Goal: Task Accomplishment & Management: Use online tool/utility

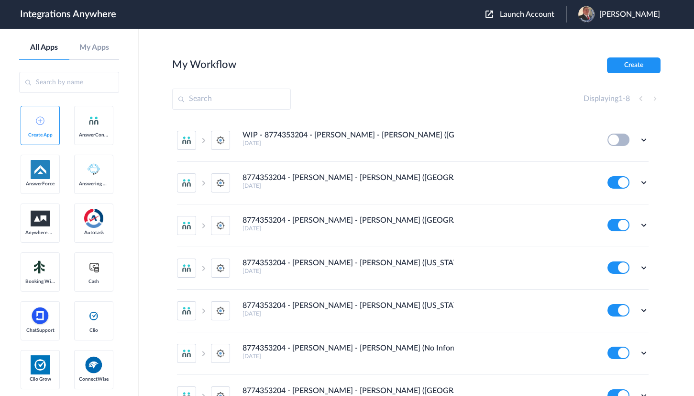
click at [521, 18] on span "Launch Account" at bounding box center [527, 15] width 55 height 8
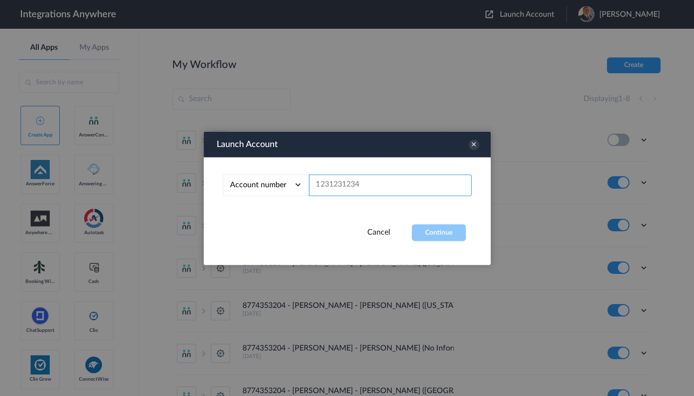
click at [347, 188] on input "text" at bounding box center [390, 185] width 163 height 22
paste input "7043967894"
type input "7043967894"
click at [449, 230] on button "Continue" at bounding box center [439, 232] width 54 height 17
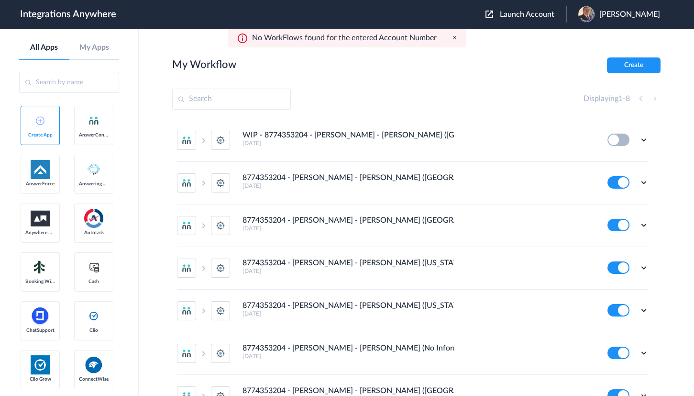
click at [619, 11] on span "[PERSON_NAME]" at bounding box center [629, 14] width 61 height 9
click at [493, 41] on main "My Workflow Create Displaying 1 - 8 WIP - 8774353204 - Spaulding - AC - SM (Tam…" at bounding box center [416, 212] width 555 height 367
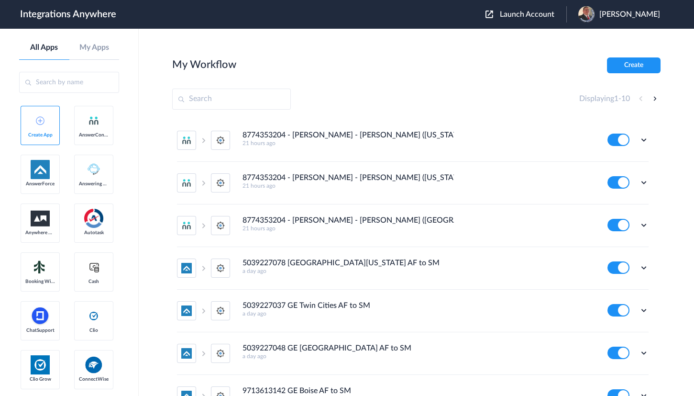
click at [418, 109] on div "Displaying 1 - 10" at bounding box center [416, 99] width 488 height 21
click at [445, 86] on section "My Workflow Create Displaying 1 - 10 8774353204 - [PERSON_NAME] - [PERSON_NAME]…" at bounding box center [416, 240] width 488 height 367
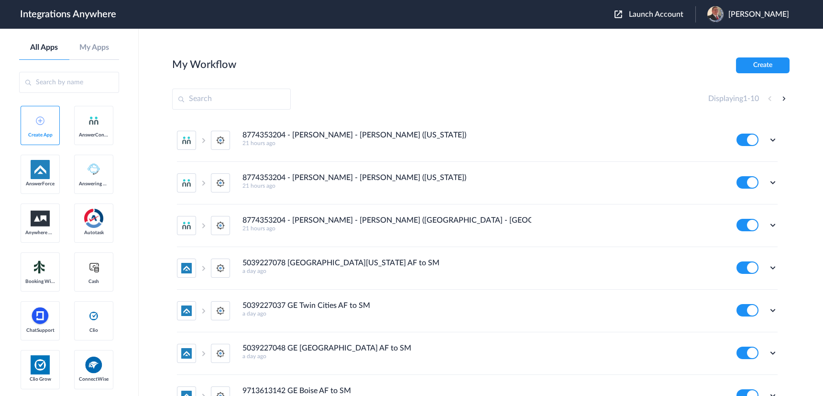
click at [694, 19] on div "[PERSON_NAME]" at bounding box center [753, 14] width 91 height 16
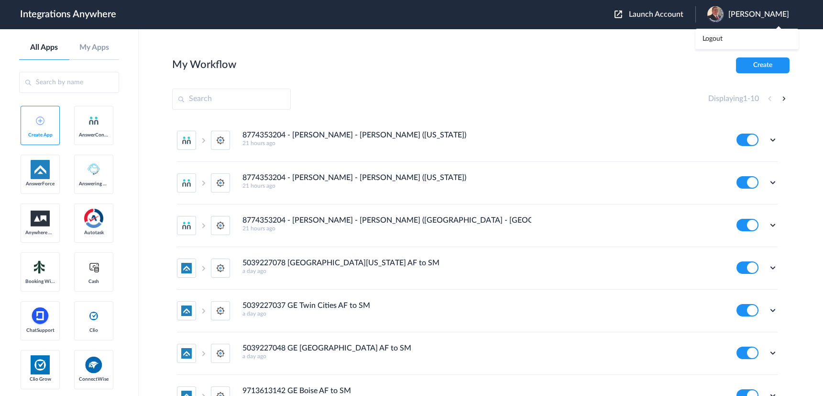
click at [598, 49] on main "My Workflow Create Displaying 1 - 10 8774353204 - Spaulding - AC - SM (Missouri…" at bounding box center [481, 212] width 685 height 367
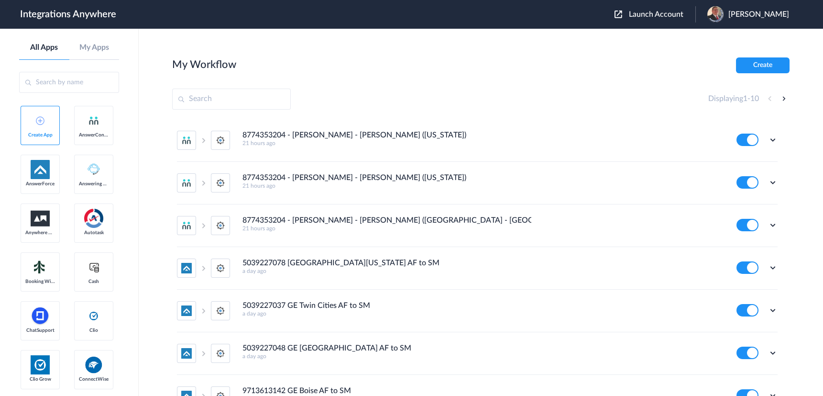
click at [642, 15] on span "Launch Account" at bounding box center [656, 15] width 55 height 8
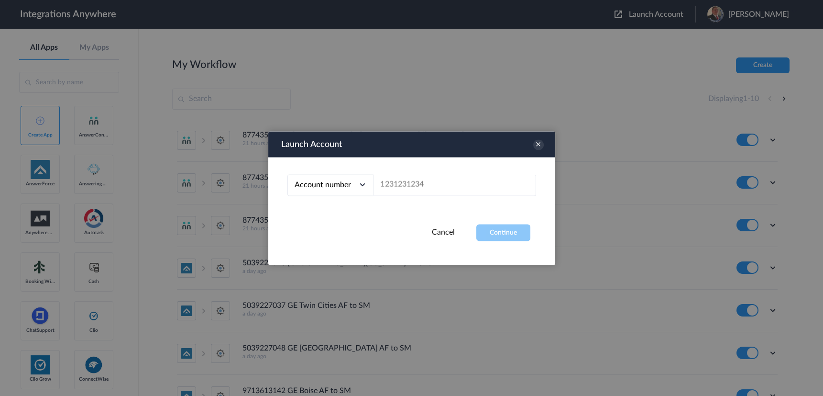
click at [443, 236] on div "Cancel Continue" at bounding box center [411, 232] width 287 height 17
click at [447, 232] on link "Cancel" at bounding box center [443, 232] width 23 height 8
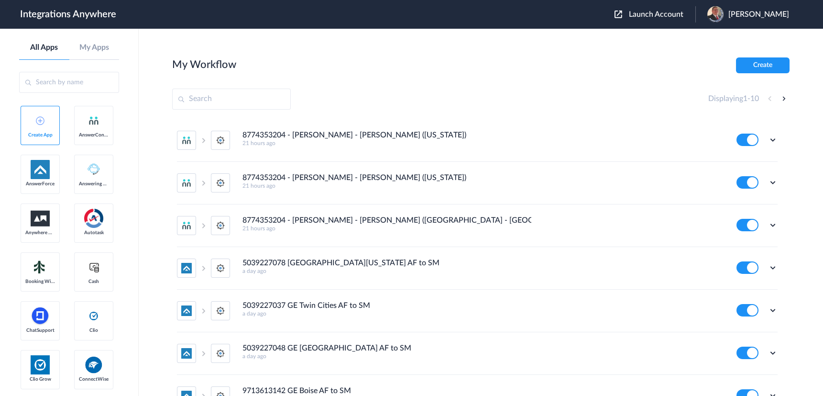
click at [478, 69] on div "My Workflow Create" at bounding box center [481, 65] width 618 height 16
click at [694, 60] on button "Create" at bounding box center [763, 65] width 54 height 16
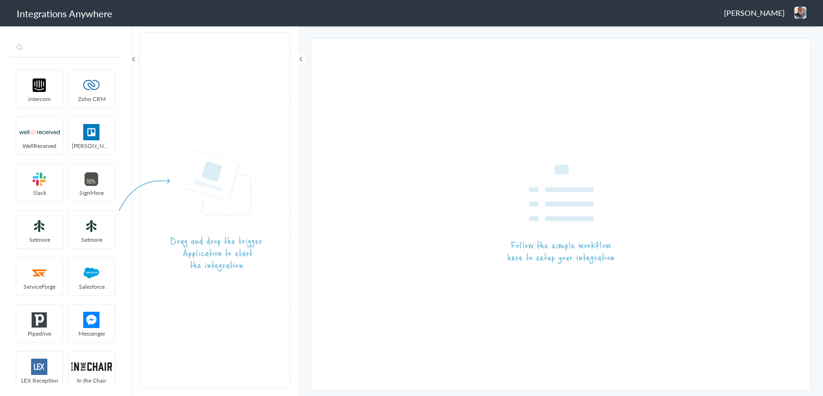
click at [69, 49] on input "text" at bounding box center [66, 48] width 112 height 18
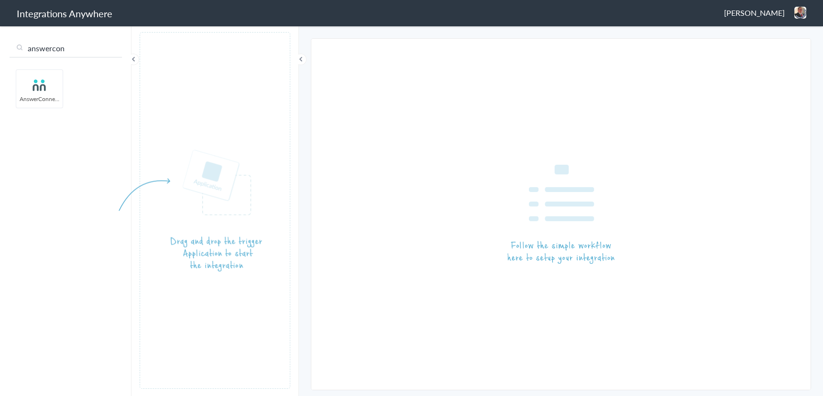
type input "answercon"
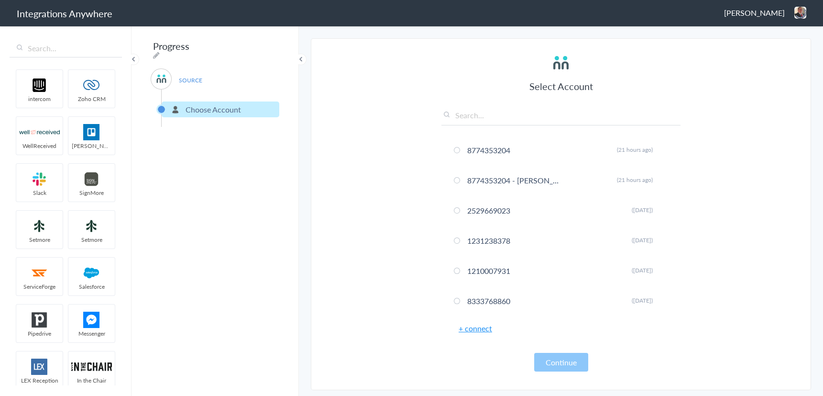
click at [481, 328] on link "+ connect" at bounding box center [475, 327] width 33 height 11
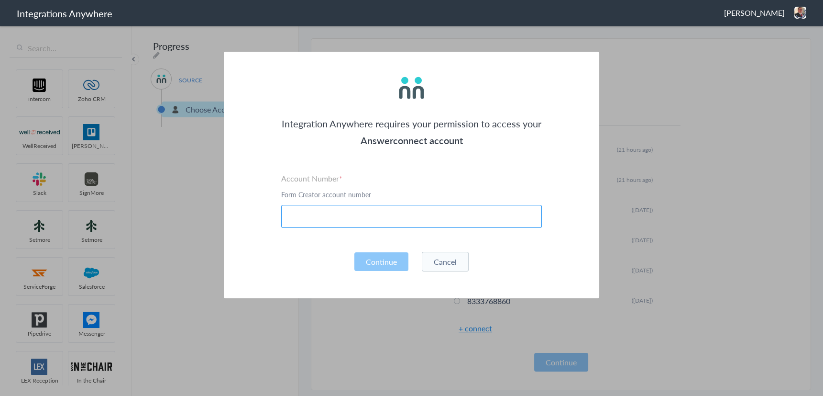
click at [324, 216] on input "text" at bounding box center [411, 216] width 261 height 23
paste input "7043967894"
type input "7043967894"
click at [241, 233] on div "Integration Anywhere requires your permission to access your Answerconnect acco…" at bounding box center [412, 175] width 376 height 246
click at [439, 256] on button "Cancel" at bounding box center [445, 262] width 47 height 20
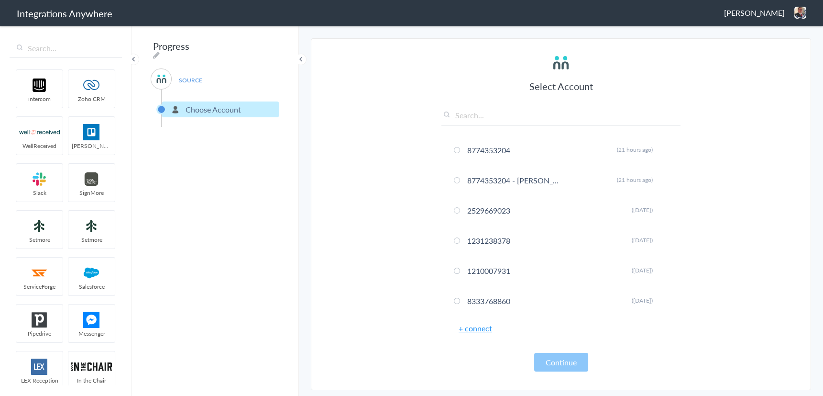
click at [479, 116] on input "text" at bounding box center [561, 118] width 239 height 16
paste input "7043967894"
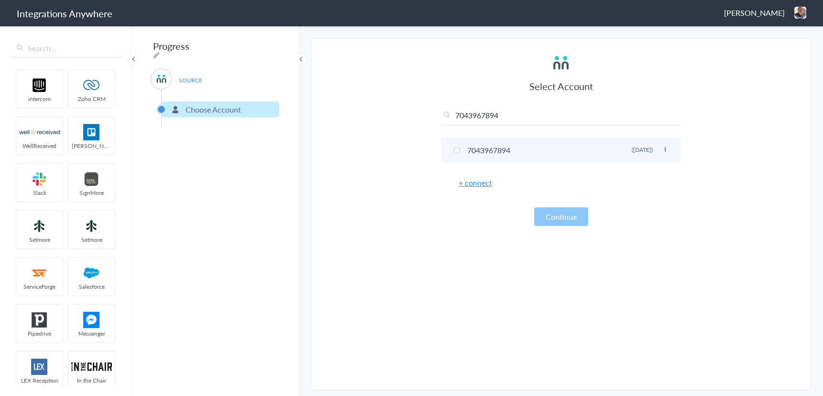
type input "7043967894"
click at [456, 149] on span at bounding box center [457, 150] width 6 height 6
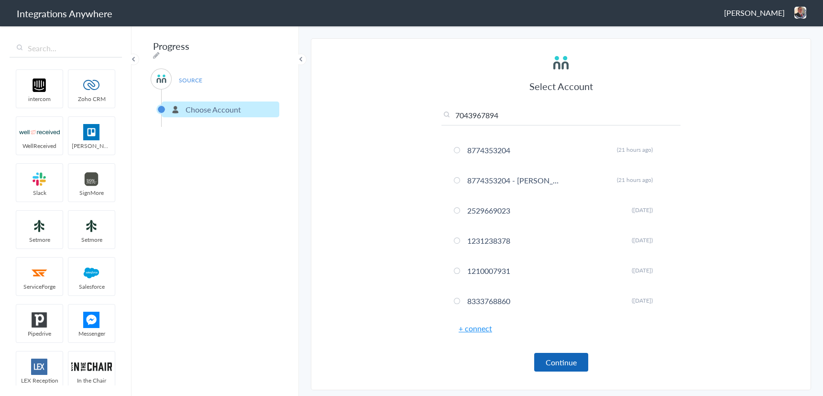
click at [565, 365] on button "Continue" at bounding box center [561, 362] width 54 height 19
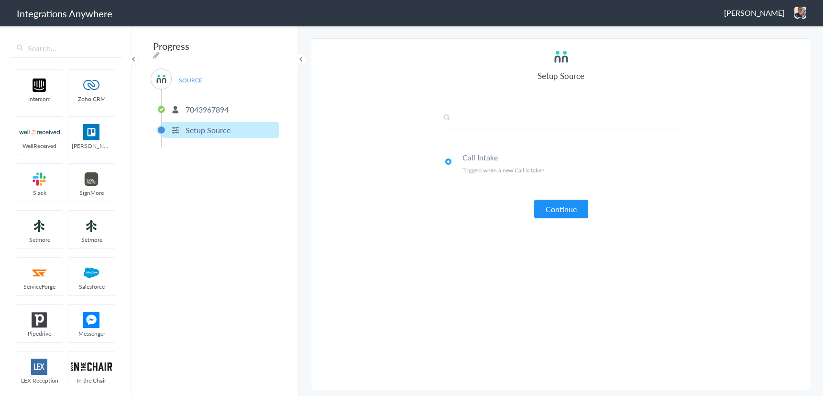
drag, startPoint x: 457, startPoint y: 117, endPoint x: 365, endPoint y: 135, distance: 94.1
click at [543, 119] on input "text" at bounding box center [561, 120] width 239 height 16
click at [360, 135] on section "Select Account 8774353204 Rename Delete (21 hours ago) 8774353204 - Spaulding -…" at bounding box center [561, 214] width 500 height 352
click at [567, 208] on button "Continue" at bounding box center [561, 208] width 54 height 19
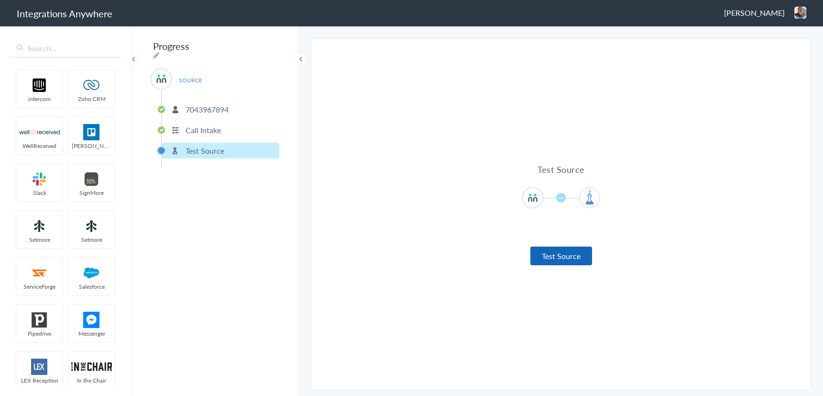
click at [561, 259] on button "Test Source" at bounding box center [562, 255] width 62 height 19
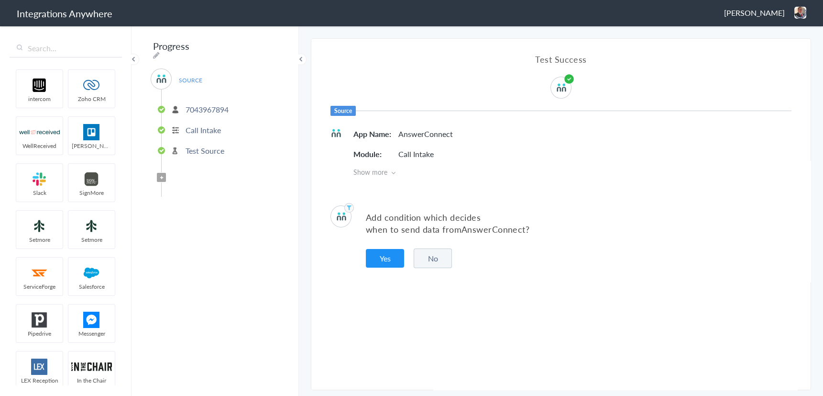
click at [387, 170] on span "Show more" at bounding box center [573, 172] width 438 height 10
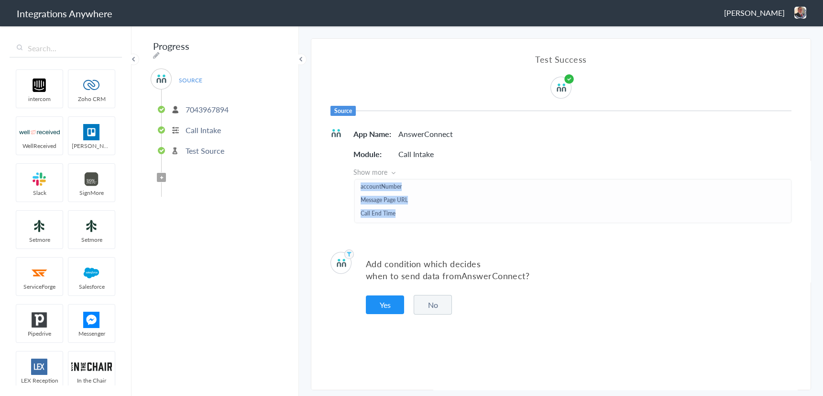
scroll to position [177, 0]
drag, startPoint x: 367, startPoint y: 188, endPoint x: 399, endPoint y: 220, distance: 45.3
click at [399, 220] on div "First Name Last Name Email Phone Call Start Time Account ID Date stamp HistoryI…" at bounding box center [572, 201] width 437 height 44
click at [432, 199] on li "Staff ID" at bounding box center [573, 200] width 425 height 11
click at [394, 199] on li "Staff ID" at bounding box center [573, 200] width 425 height 11
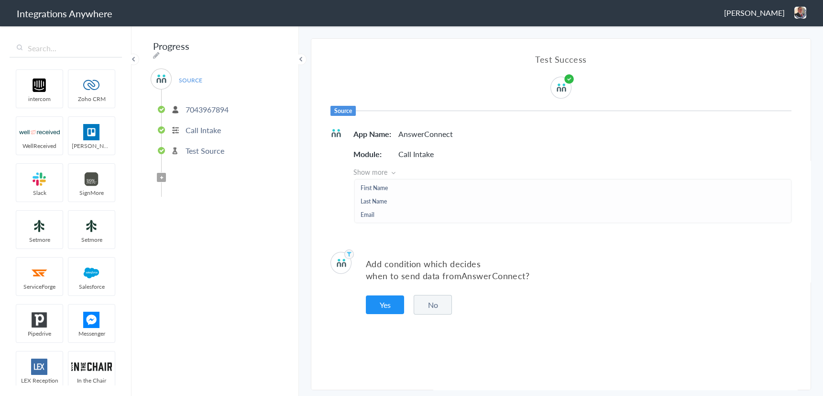
scroll to position [0, 0]
drag, startPoint x: 384, startPoint y: 173, endPoint x: 390, endPoint y: 173, distance: 5.7
click at [385, 173] on span "Show more" at bounding box center [573, 172] width 438 height 10
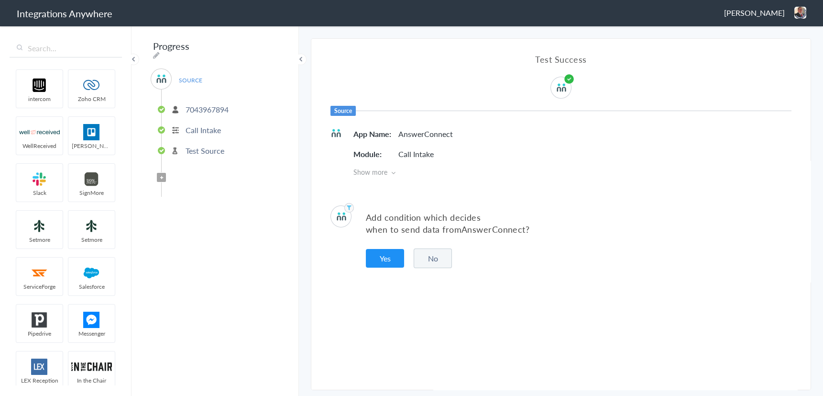
click at [434, 178] on div "Test Success Source App Name AnswerConnect Module Call Intake Show more First N…" at bounding box center [560, 115] width 499 height 152
click at [392, 254] on button "Yes" at bounding box center [385, 258] width 38 height 19
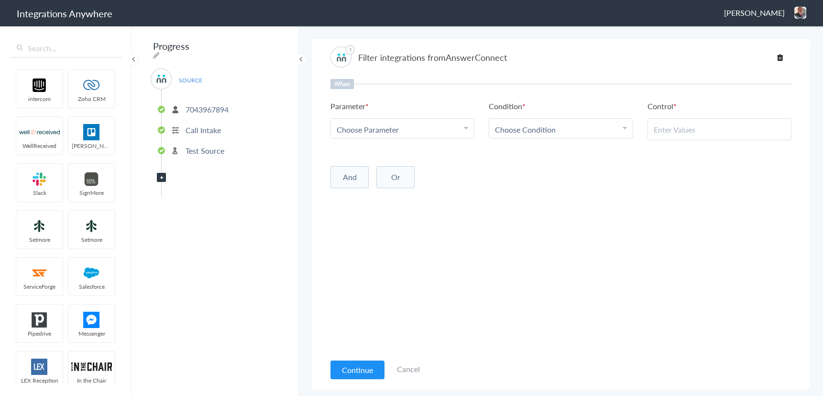
click at [388, 128] on span "Choose Parameter" at bounding box center [368, 129] width 62 height 11
click at [387, 157] on input "text" at bounding box center [402, 155] width 143 height 21
type input "call clos"
click at [365, 177] on link "Call Closing Note" at bounding box center [402, 176] width 143 height 21
click at [513, 125] on span "Choose Condition" at bounding box center [525, 129] width 61 height 11
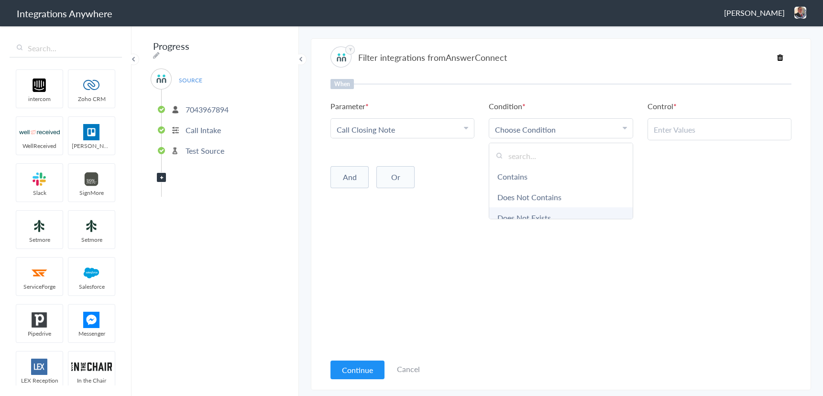
click at [527, 211] on link "Does Not Exists" at bounding box center [560, 217] width 143 height 21
click at [428, 223] on div "When Parameter Choose Parameter Call Closing Note First Name Last Name Email Ph…" at bounding box center [561, 216] width 461 height 274
click at [588, 52] on div "Filter integrations from AnswerConnect" at bounding box center [561, 56] width 461 height 21
click at [483, 273] on div "When Parameter Choose Parameter Call Closing Note First Name Last Name Email Ph…" at bounding box center [561, 216] width 461 height 274
click at [332, 176] on button "And" at bounding box center [350, 175] width 38 height 22
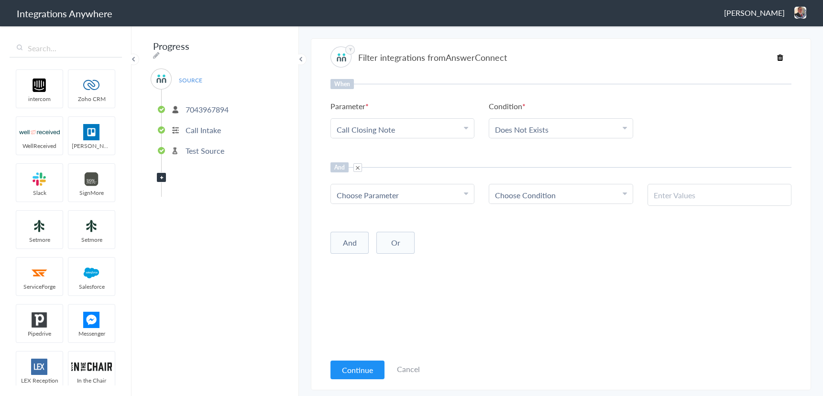
click at [459, 198] on div "Choose Parameter" at bounding box center [403, 194] width 132 height 11
click at [386, 220] on input "text" at bounding box center [402, 221] width 143 height 21
type input "email"
click at [348, 243] on link "Email" at bounding box center [402, 242] width 143 height 21
click at [530, 198] on span "Choose Condition" at bounding box center [525, 194] width 61 height 11
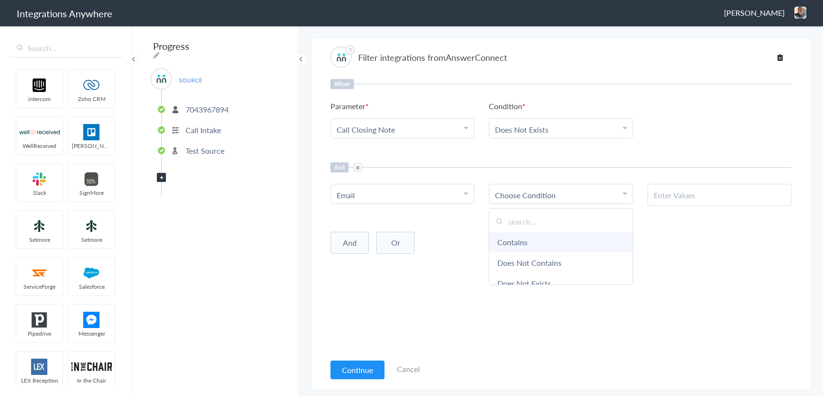
click at [533, 243] on link "Contains" at bounding box center [560, 242] width 143 height 21
click at [662, 197] on input "text" at bounding box center [720, 194] width 132 height 11
type input "New Client"
click at [572, 263] on div "When Parameter Choose Parameter Call Closing Note First Name Last Name Email Ph…" at bounding box center [561, 216] width 461 height 274
click at [366, 198] on li "Email" at bounding box center [400, 194] width 127 height 11
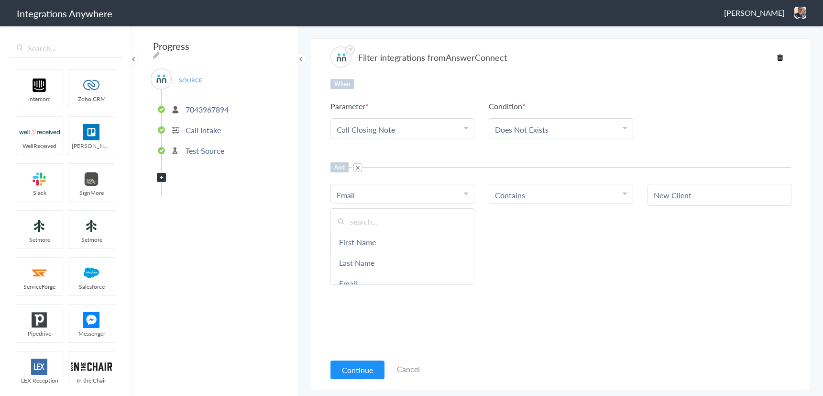
click at [364, 221] on input "text" at bounding box center [402, 221] width 143 height 21
type input "Call Type"
click at [358, 163] on span at bounding box center [358, 167] width 9 height 9
click at [498, 196] on div "When Parameter Choose Parameter Call Closing Note First Name Last Name Email Ph…" at bounding box center [561, 216] width 461 height 274
click at [352, 369] on button "Continue" at bounding box center [358, 369] width 54 height 19
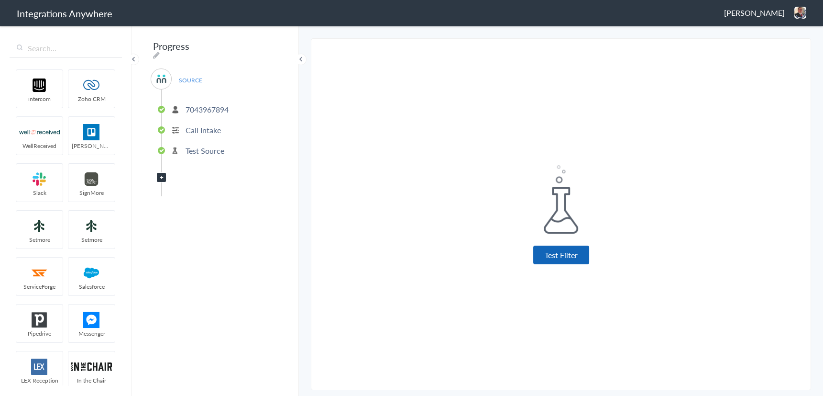
click at [563, 255] on button "Test Filter" at bounding box center [561, 254] width 56 height 19
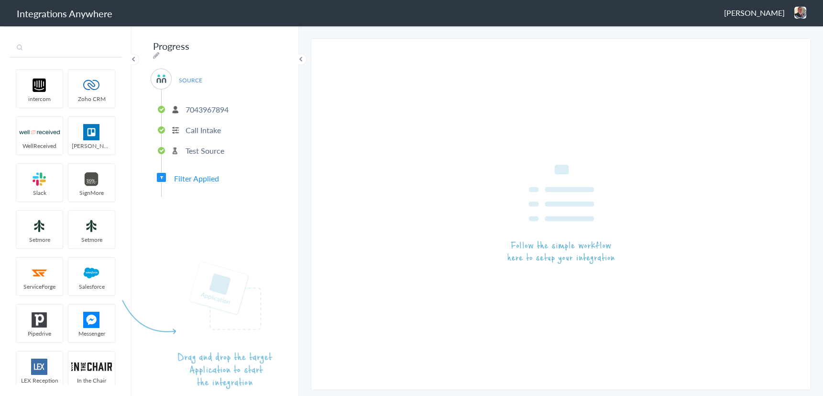
click at [50, 45] on input "text" at bounding box center [66, 48] width 112 height 18
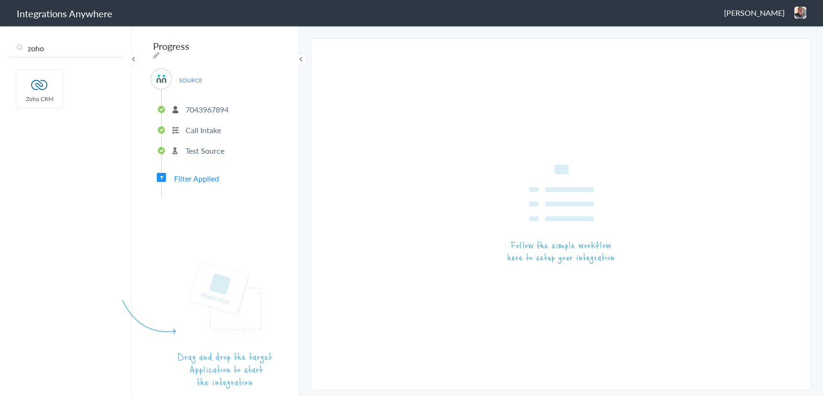
type input "zoho"
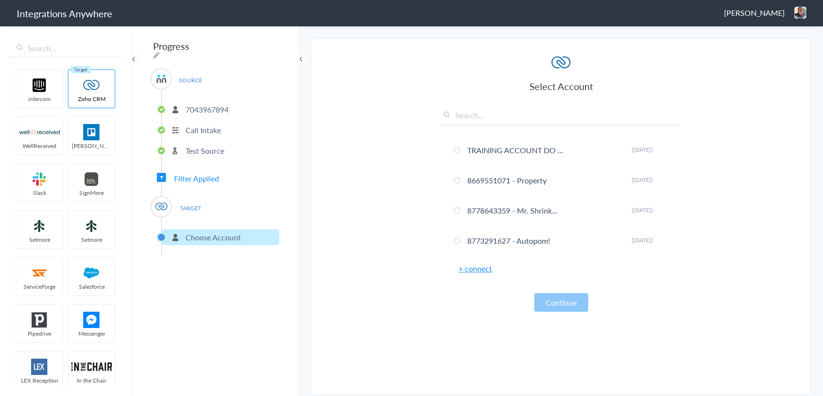
click at [473, 271] on link "+ connect" at bounding box center [475, 268] width 33 height 11
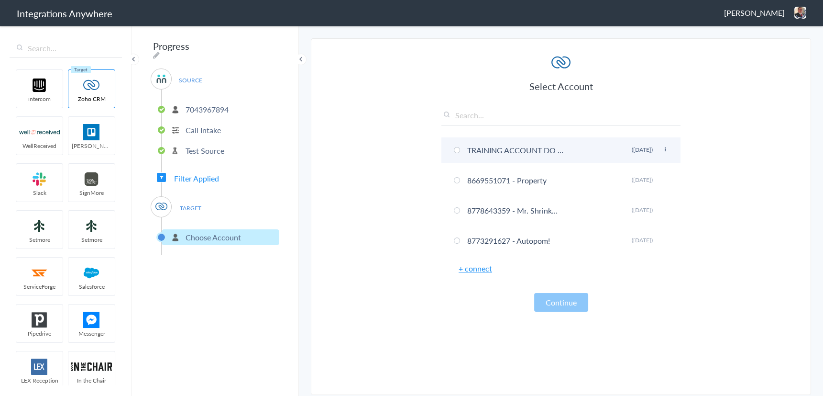
click at [457, 152] on span at bounding box center [457, 150] width 6 height 6
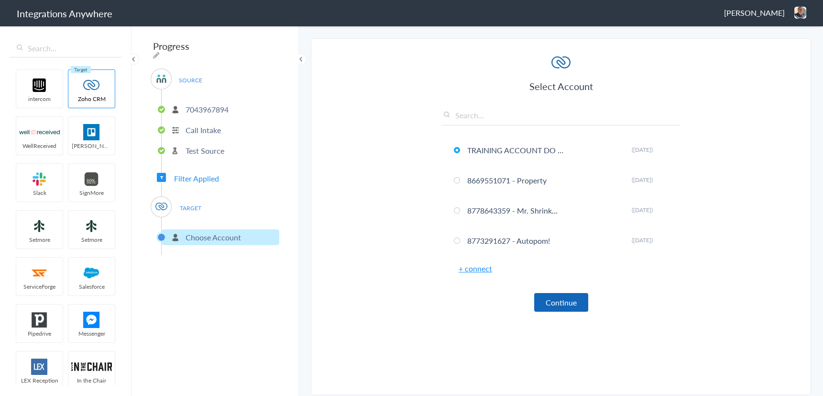
click at [566, 301] on button "Continue" at bounding box center [561, 302] width 54 height 19
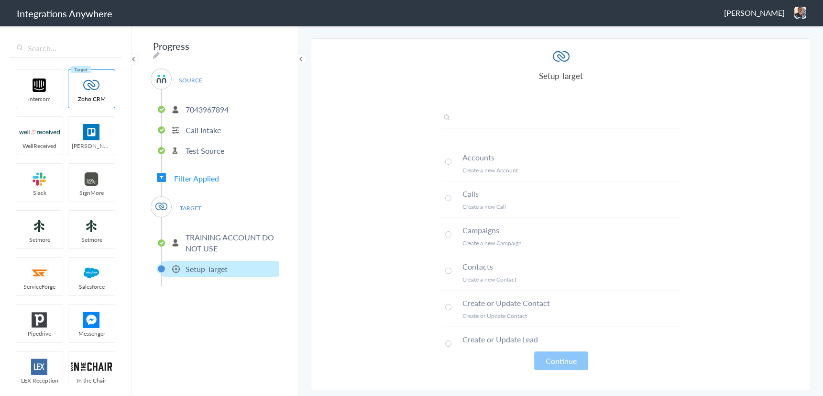
click at [478, 124] on input "text" at bounding box center [561, 120] width 239 height 16
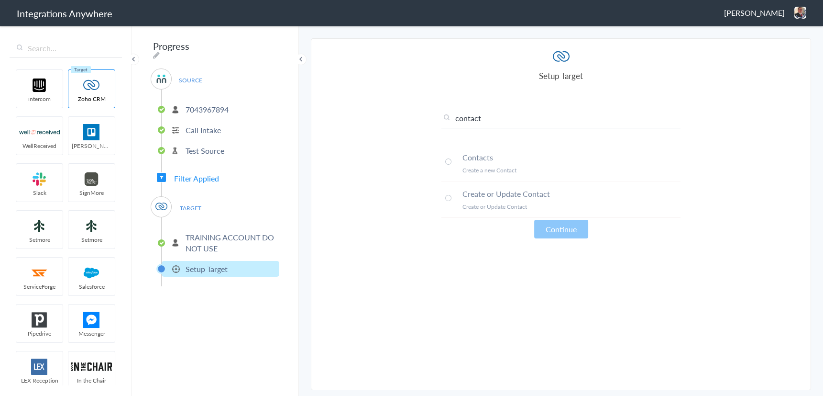
type input "contact"
click at [447, 160] on span at bounding box center [448, 161] width 6 height 6
click at [559, 235] on button "Continue" at bounding box center [561, 229] width 54 height 19
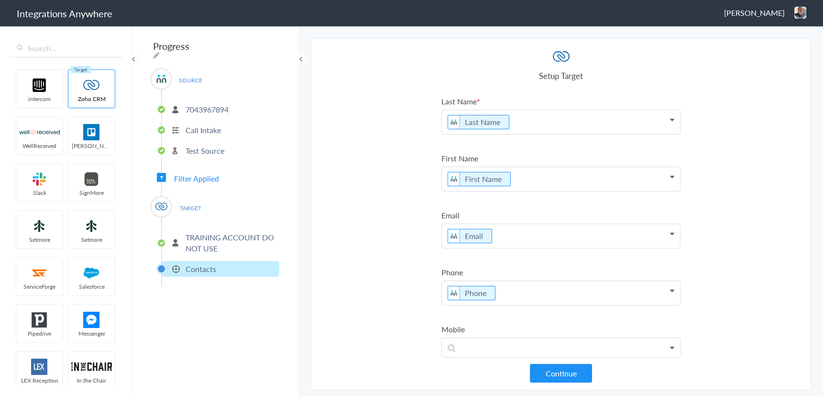
click at [409, 94] on section "Select Account 8774353204 Rename Delete (21 hours ago) 8774353204 - Spaulding -…" at bounding box center [561, 214] width 500 height 352
click at [390, 229] on section "Select Account 8774353204 Rename Delete (21 hours ago) 8774353204 - Spaulding -…" at bounding box center [561, 214] width 500 height 352
click at [380, 146] on section "Select Account 8774353204 Rename Delete (21 hours ago) 8774353204 - Spaulding -…" at bounding box center [561, 214] width 500 height 352
click at [387, 150] on section "Select Account 8774353204 Rename Delete (21 hours ago) 8774353204 - Spaulding -…" at bounding box center [561, 214] width 500 height 352
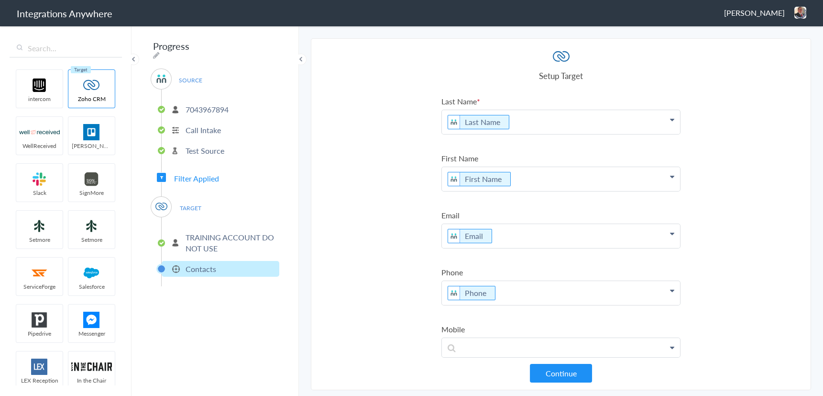
click at [391, 132] on section "Select Account 8774353204 Rename Delete (21 hours ago) 8774353204 - Spaulding -…" at bounding box center [561, 214] width 500 height 352
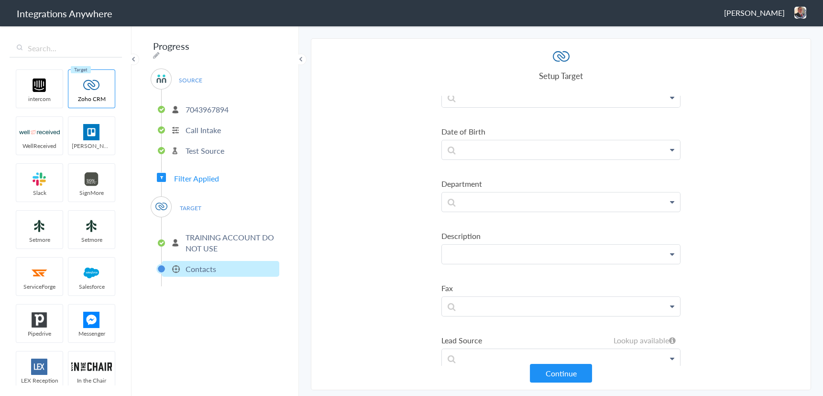
click at [497, 249] on p at bounding box center [561, 253] width 238 height 19
drag, startPoint x: 482, startPoint y: 249, endPoint x: 364, endPoint y: 238, distance: 118.7
click at [363, 238] on section "Select Account 8774353204 Rename Delete (21 hours ago) 8774353204 - Spaulding -…" at bounding box center [561, 214] width 500 height 352
click at [485, 277] on link "Message" at bounding box center [561, 281] width 238 height 21
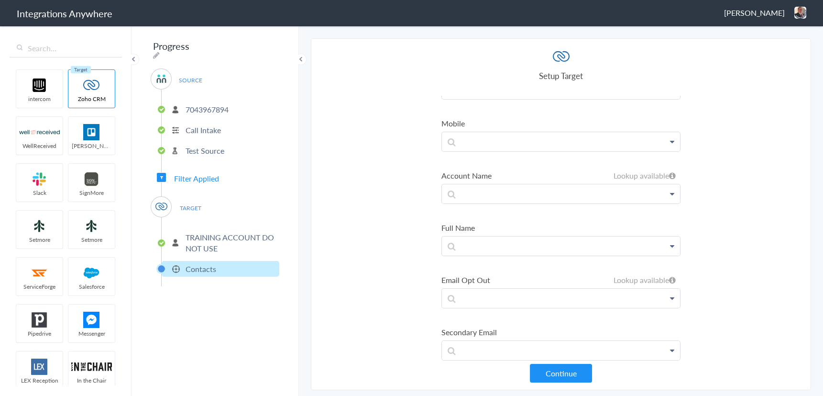
scroll to position [0, 0]
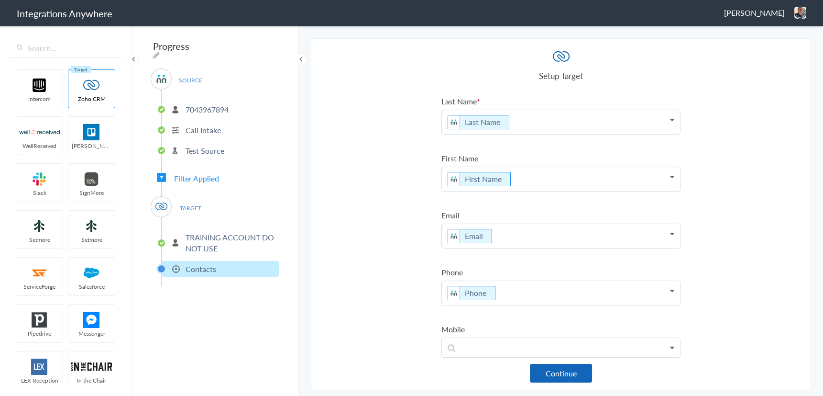
click at [562, 374] on button "Continue" at bounding box center [561, 373] width 62 height 19
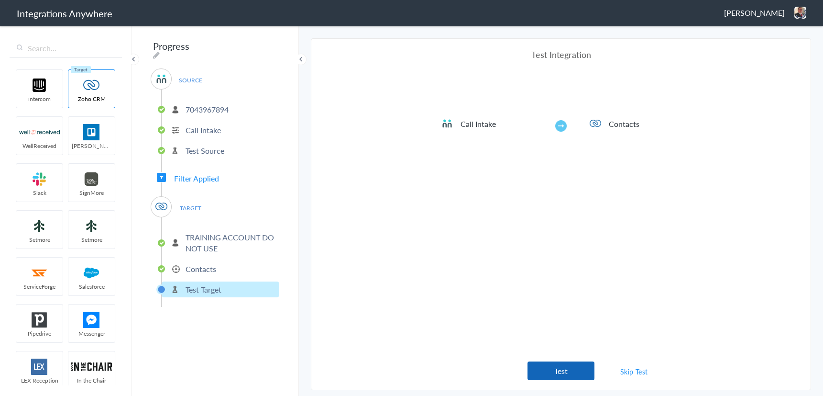
click at [552, 365] on button "Test" at bounding box center [561, 370] width 67 height 19
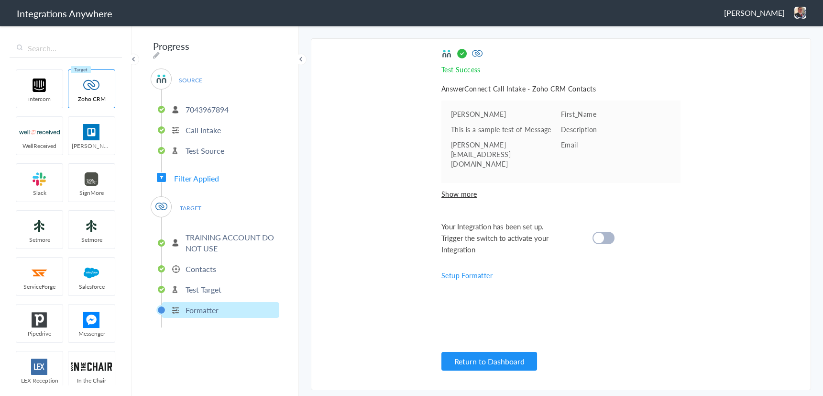
click at [456, 189] on span "Show more" at bounding box center [561, 194] width 239 height 10
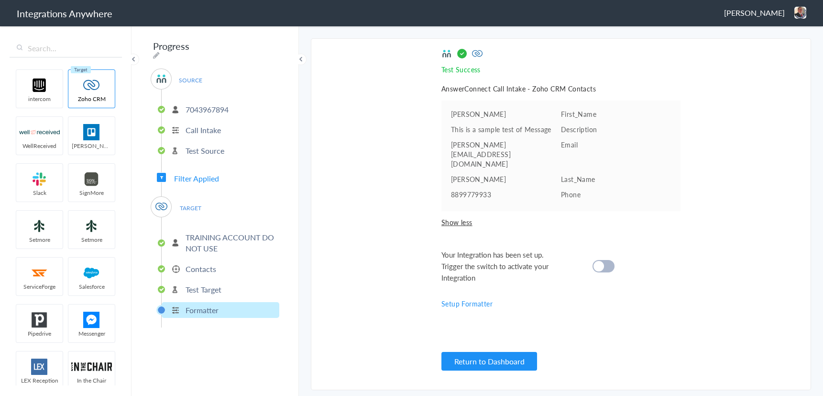
click at [579, 117] on p "First_Name" at bounding box center [616, 114] width 110 height 10
click at [447, 110] on ul "Louise First_Name This is a sample test of Message Description louise@test.com …" at bounding box center [561, 155] width 239 height 111
click at [458, 114] on pre "Louise" at bounding box center [506, 114] width 110 height 10
click at [577, 133] on p "Description" at bounding box center [616, 129] width 110 height 10
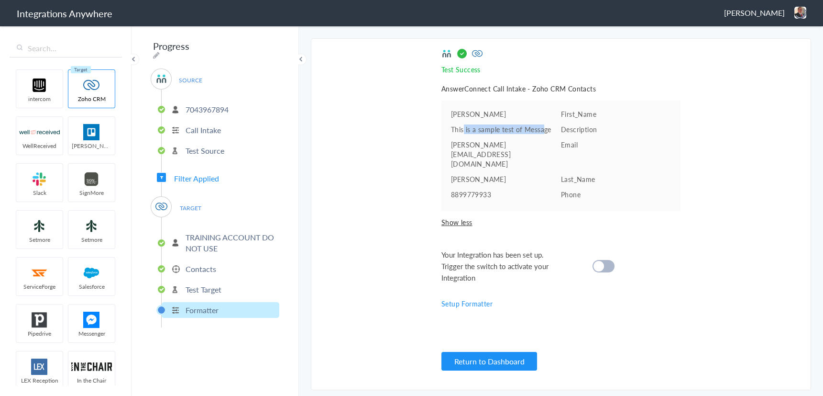
drag, startPoint x: 464, startPoint y: 133, endPoint x: 545, endPoint y: 130, distance: 81.4
click at [545, 130] on pre "This is a sample test of Message" at bounding box center [506, 129] width 110 height 10
click at [567, 146] on p "Email" at bounding box center [616, 145] width 110 height 10
drag, startPoint x: 455, startPoint y: 140, endPoint x: 560, endPoint y: 145, distance: 104.4
click at [560, 145] on pre "louise@test.com" at bounding box center [506, 154] width 110 height 29
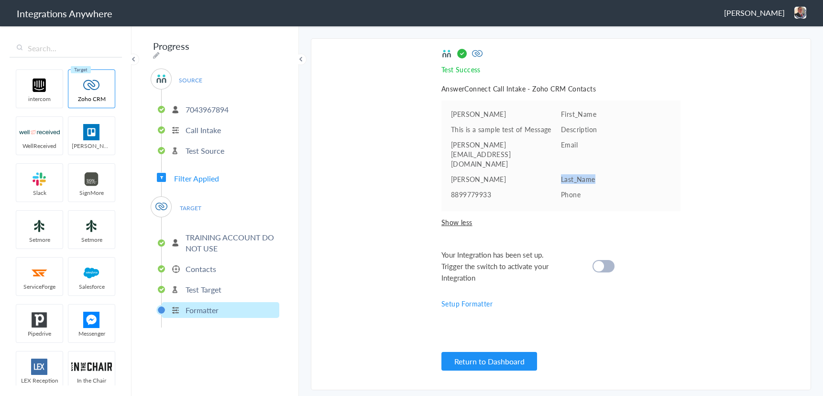
drag, startPoint x: 558, startPoint y: 156, endPoint x: 638, endPoint y: 155, distance: 79.4
click at [638, 174] on li "Louise Last_Name" at bounding box center [561, 179] width 220 height 10
drag, startPoint x: 460, startPoint y: 159, endPoint x: 537, endPoint y: 159, distance: 77.5
click at [537, 174] on pre "Louise" at bounding box center [506, 179] width 110 height 10
drag, startPoint x: 456, startPoint y: 177, endPoint x: 520, endPoint y: 177, distance: 63.6
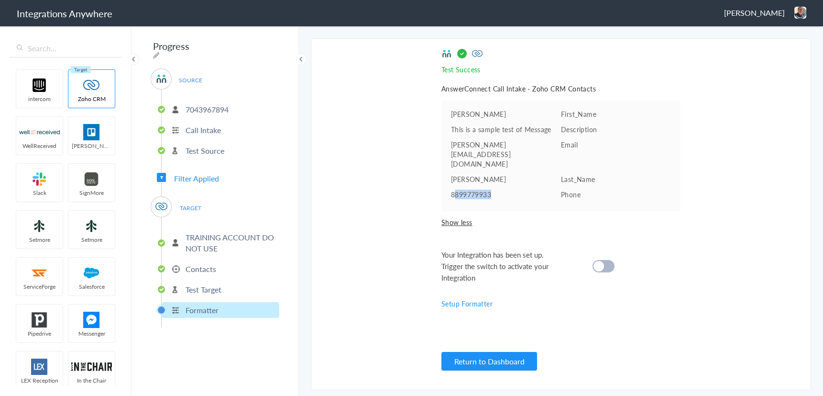
click at [520, 189] on pre "8899779933" at bounding box center [506, 194] width 110 height 10
click at [472, 189] on pre "8899779933" at bounding box center [506, 194] width 110 height 10
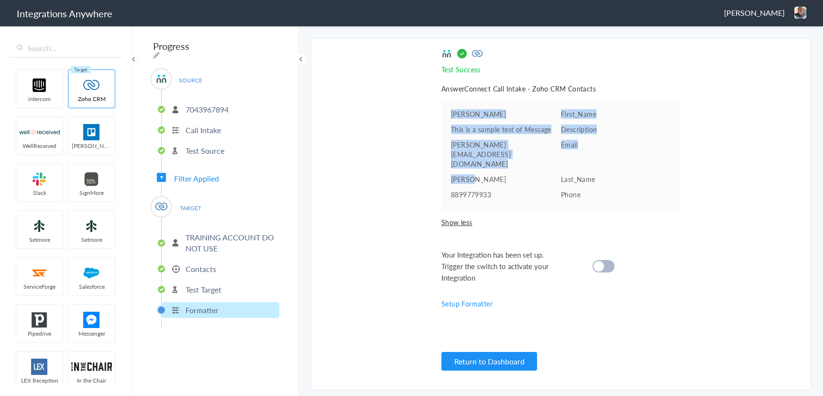
drag, startPoint x: 448, startPoint y: 110, endPoint x: 486, endPoint y: 160, distance: 62.6
click at [486, 160] on ul "Louise First_Name This is a sample test of Message Description louise@test.com …" at bounding box center [561, 155] width 239 height 111
click at [562, 140] on p "Email" at bounding box center [616, 145] width 110 height 10
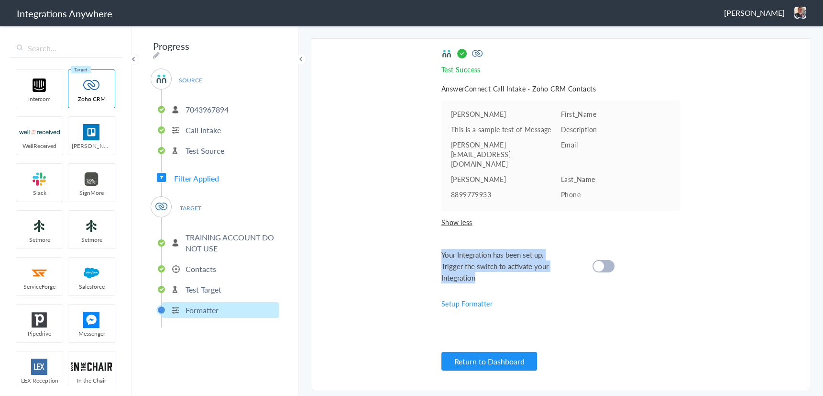
drag, startPoint x: 431, startPoint y: 233, endPoint x: 675, endPoint y: 255, distance: 244.9
click at [675, 255] on section "Select Account 8774353204 Rename Delete (21 hours ago) 8774353204 - Spaulding -…" at bounding box center [561, 214] width 500 height 352
click at [372, 226] on section "Select Account 8774353204 Rename Delete (21 hours ago) 8774353204 - Spaulding -…" at bounding box center [561, 214] width 500 height 352
click at [606, 260] on div at bounding box center [604, 266] width 22 height 12
click at [212, 105] on p "7043967894" at bounding box center [207, 109] width 43 height 11
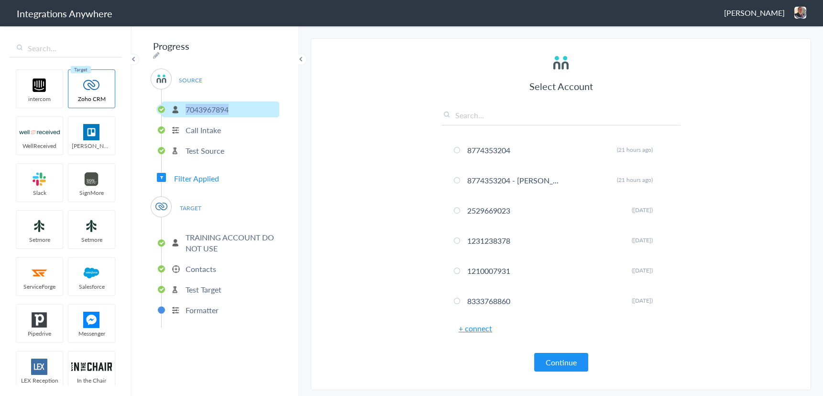
click at [212, 105] on p "7043967894" at bounding box center [207, 109] width 43 height 11
copy p "7043967894"
click at [160, 51] on icon at bounding box center [156, 55] width 7 height 8
drag, startPoint x: 232, startPoint y: 50, endPoint x: 113, endPoint y: 52, distance: 119.6
click at [113, 0] on body "Integrations Anywhere Jason Marsteller Logout Dashboard intercom Zoho CRM WellR…" at bounding box center [411, 0] width 823 height 0
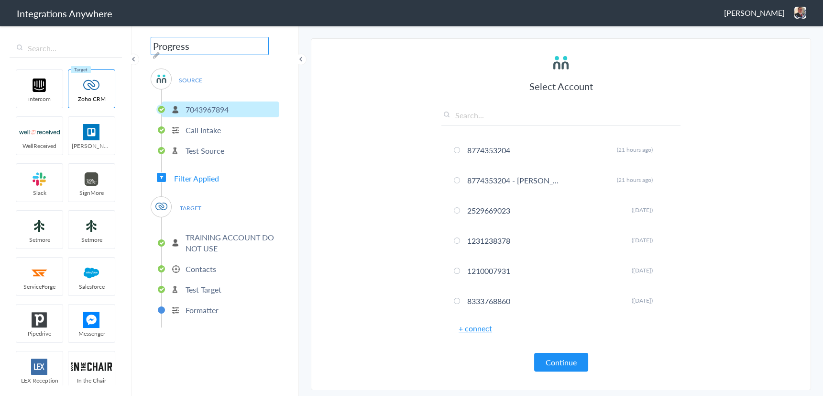
paste input "7043967894"
type input "7043967894 - Training - AC to Zoho [Create Contact]"
click at [353, 188] on section "Select Account 8774353204 Rename Delete (21 hours ago) 8774353204 - Spaulding -…" at bounding box center [561, 214] width 500 height 352
drag, startPoint x: 166, startPoint y: 52, endPoint x: 286, endPoint y: 58, distance: 119.8
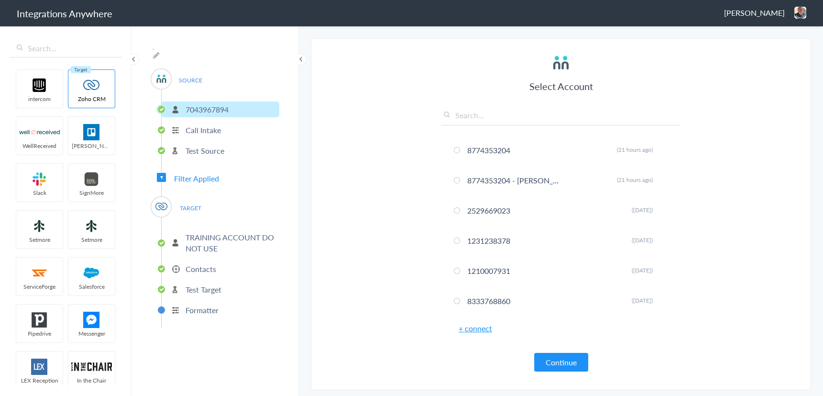
click at [286, 58] on div "7043967894 - Training - AC to Zoho [Create Contact] SOURCE 7043967894 Call Inta…" at bounding box center [215, 210] width 167 height 371
click at [313, 128] on section "Select Account 8774353204 Rename Delete (21 hours ago) 8774353204 - Spaulding -…" at bounding box center [561, 214] width 500 height 352
click at [203, 287] on p "Test Target" at bounding box center [204, 289] width 36 height 11
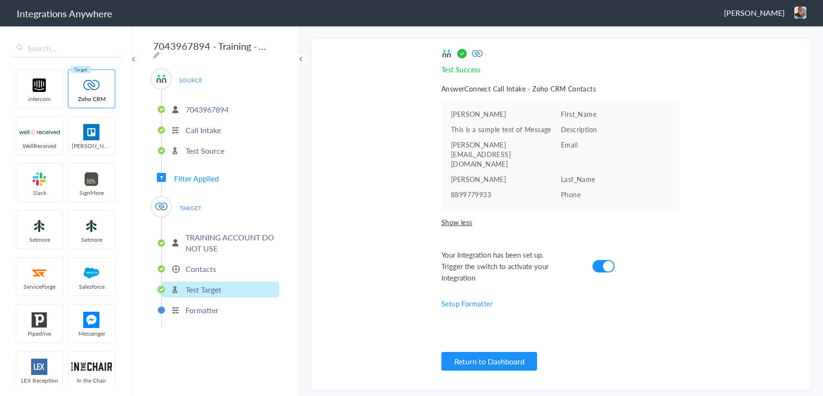
click at [797, 17] on img at bounding box center [801, 13] width 12 height 12
click at [773, 48] on li "Dashboard" at bounding box center [780, 49] width 66 height 14
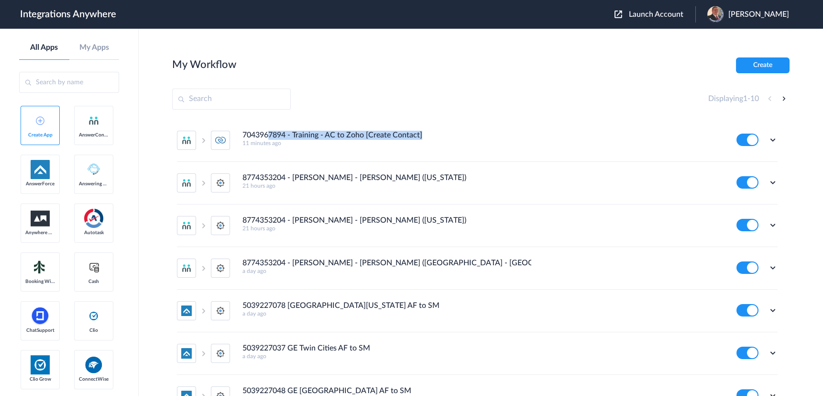
drag, startPoint x: 268, startPoint y: 136, endPoint x: 508, endPoint y: 138, distance: 240.2
click at [508, 138] on div "7043967894 - Training - AC to Zoho [Create Contact] 11 minutes ago" at bounding box center [483, 139] width 481 height 16
click at [768, 138] on icon at bounding box center [773, 140] width 10 height 10
click at [732, 177] on link "Task history" at bounding box center [746, 179] width 46 height 7
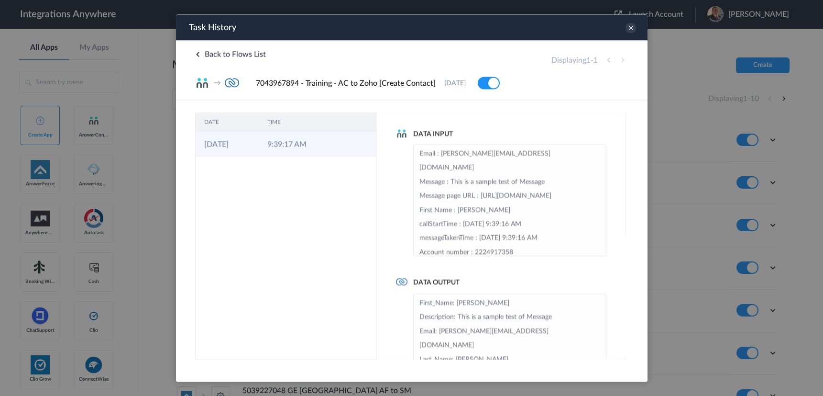
click at [269, 148] on td "9:39:17 AM" at bounding box center [289, 143] width 63 height 25
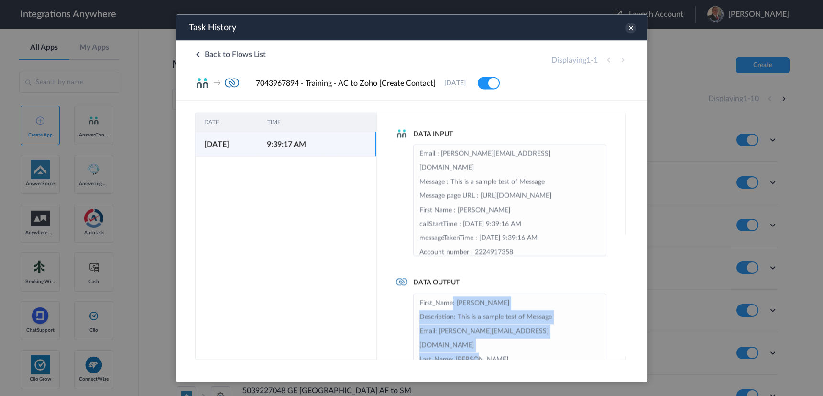
drag, startPoint x: 452, startPoint y: 301, endPoint x: 560, endPoint y: 340, distance: 114.7
click at [560, 340] on li "First_Name: Louise Description: This is a sample test of Message Email: louise@…" at bounding box center [509, 345] width 181 height 99
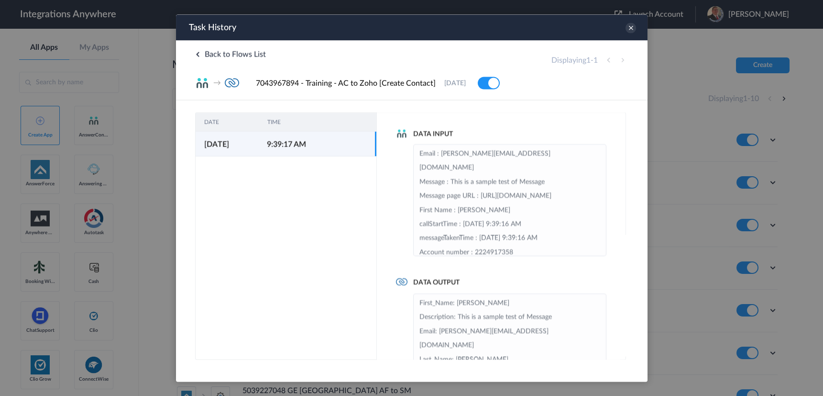
click at [498, 265] on div "Data Input Email : louise@test.com Message : This is a sample test of Message M…" at bounding box center [500, 235] width 249 height 247
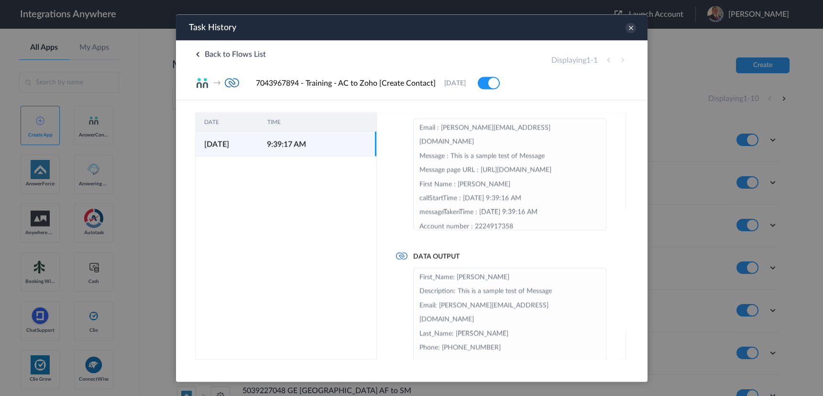
scroll to position [40, 0]
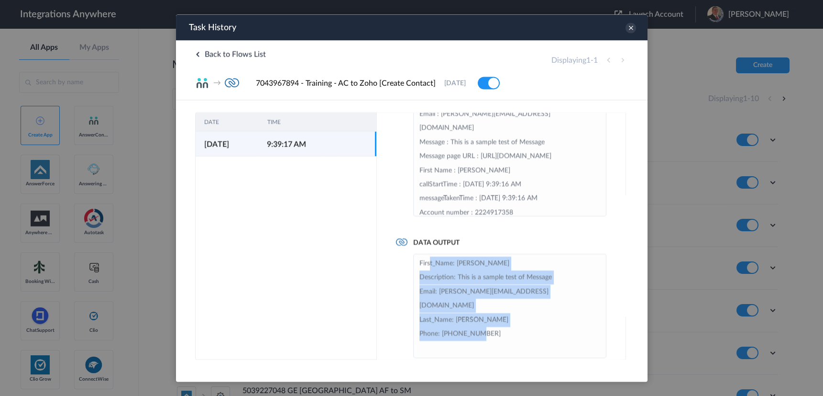
drag, startPoint x: 430, startPoint y: 267, endPoint x: 499, endPoint y: 321, distance: 87.4
click at [499, 321] on li "First_Name: Louise Description: This is a sample test of Message Email: louise@…" at bounding box center [509, 305] width 181 height 99
click at [485, 277] on li "First_Name: Louise Description: This is a sample test of Message Email: louise@…" at bounding box center [509, 305] width 181 height 99
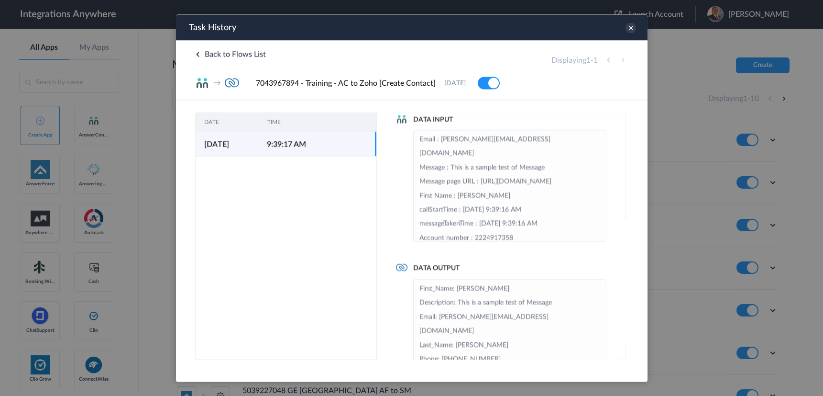
scroll to position [0, 0]
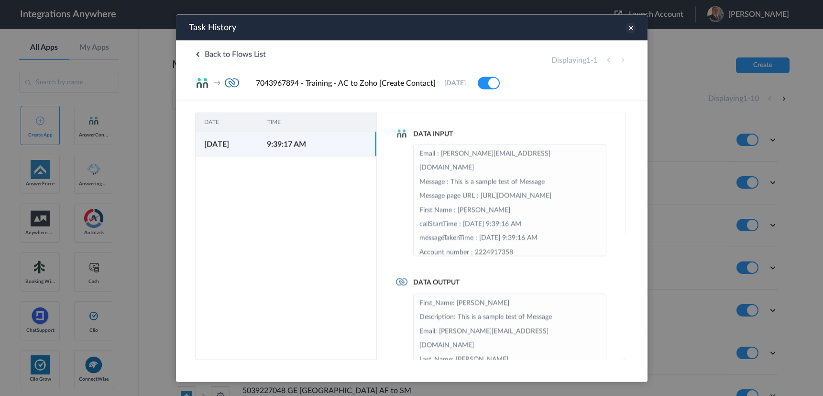
click at [632, 25] on icon at bounding box center [630, 27] width 11 height 11
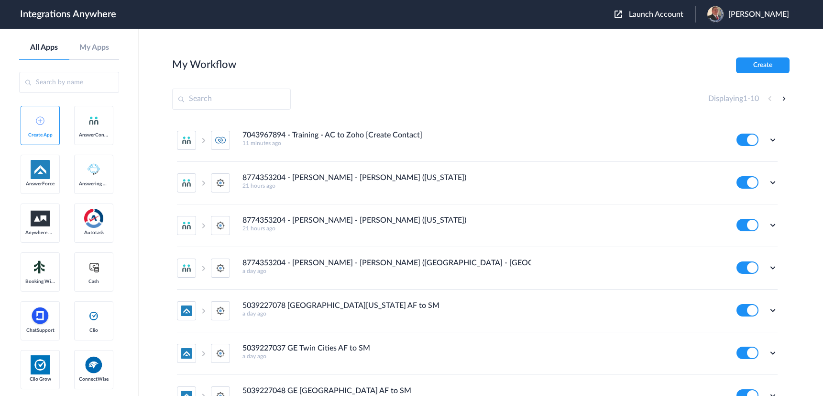
click at [433, 69] on div "My Workflow Create" at bounding box center [481, 65] width 618 height 16
click at [769, 139] on icon at bounding box center [773, 140] width 10 height 10
click at [744, 172] on li "Task history" at bounding box center [747, 180] width 62 height 18
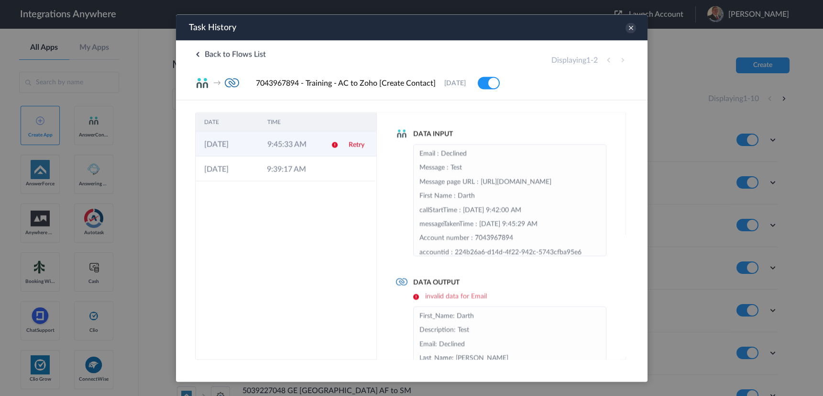
click at [288, 152] on td "9:45:33 AM" at bounding box center [289, 143] width 63 height 25
drag, startPoint x: 511, startPoint y: 293, endPoint x: 413, endPoint y: 293, distance: 98.1
click at [413, 293] on h6 "invalid data for Email" at bounding box center [509, 296] width 193 height 8
click at [318, 217] on div "DATE TIME 09-09-2025 9:45:33 AM Retry 09-09-2025 9:39:17 AM" at bounding box center [286, 235] width 182 height 247
click at [456, 153] on li "Email : Declined Message : Test Message page URL : https://my.answerconnect.app…" at bounding box center [509, 251] width 181 height 211
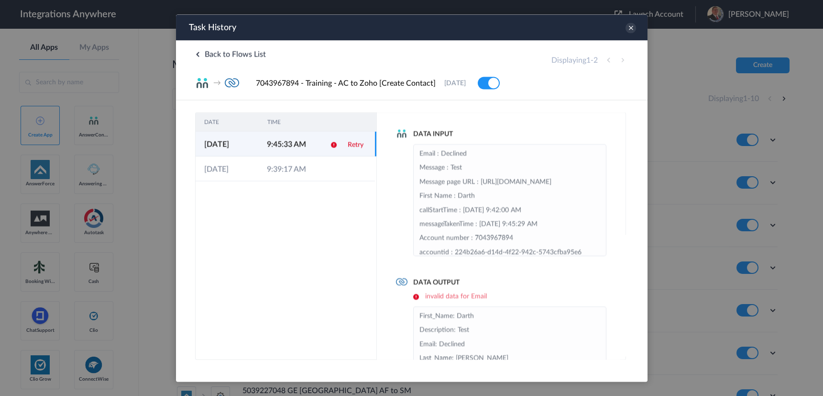
click at [456, 153] on li "Email : Declined Message : Test Message page URL : https://my.answerconnect.app…" at bounding box center [509, 251] width 181 height 211
click at [631, 31] on icon at bounding box center [630, 27] width 11 height 11
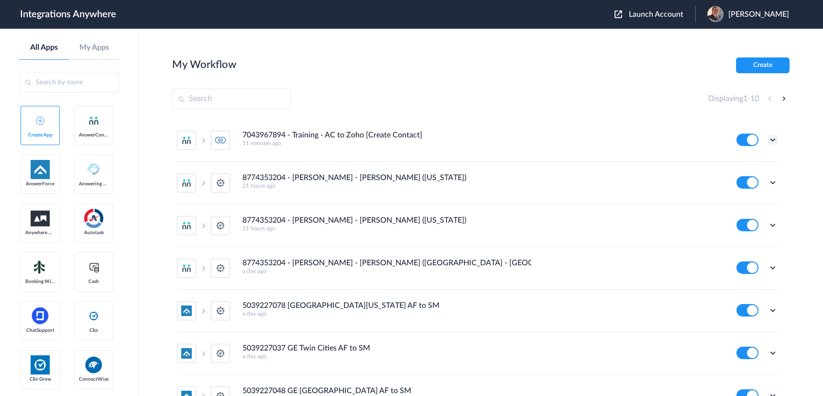
click at [768, 136] on icon at bounding box center [773, 140] width 10 height 10
click at [731, 160] on link "Edit" at bounding box center [734, 161] width 23 height 7
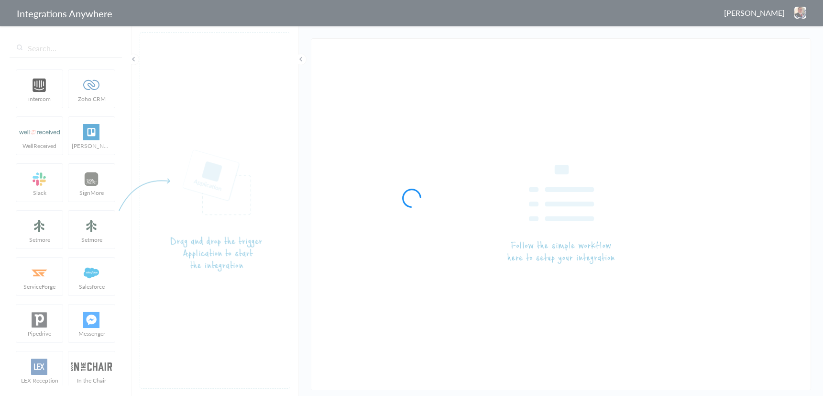
type input "7043967894 - Training - AC to Zoho [Create Contact]"
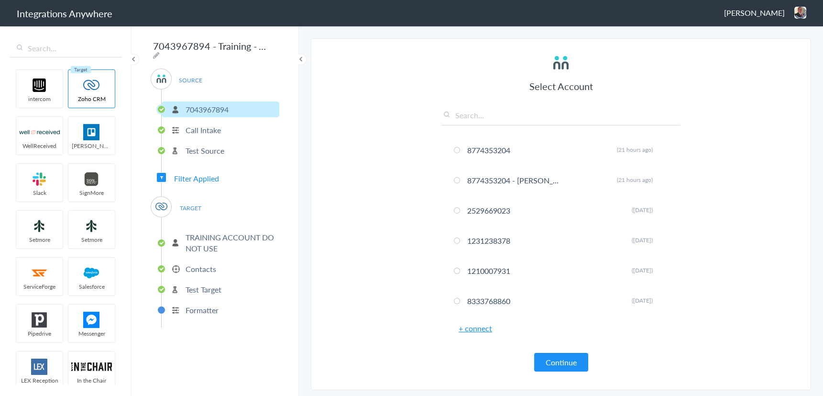
click at [194, 306] on p "Formatter" at bounding box center [202, 309] width 33 height 11
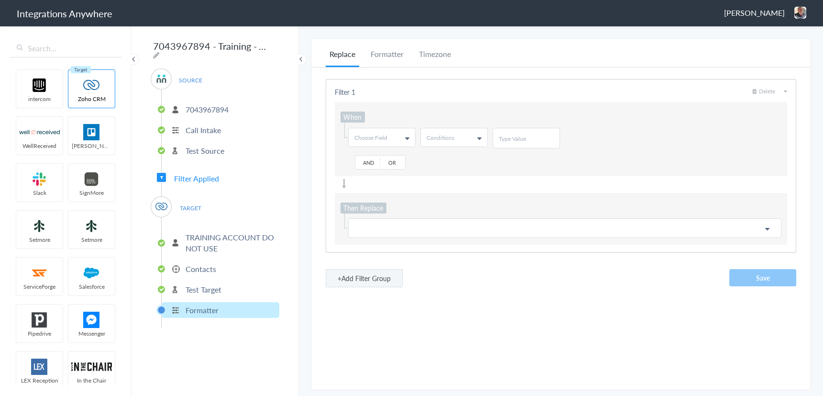
click at [397, 132] on link "Choose Field" at bounding box center [382, 137] width 66 height 18
click at [372, 159] on input "text" at bounding box center [382, 157] width 66 height 19
type input "email"
click at [371, 175] on link "Email" at bounding box center [382, 176] width 66 height 18
click at [457, 134] on link "Conditions" at bounding box center [454, 137] width 66 height 18
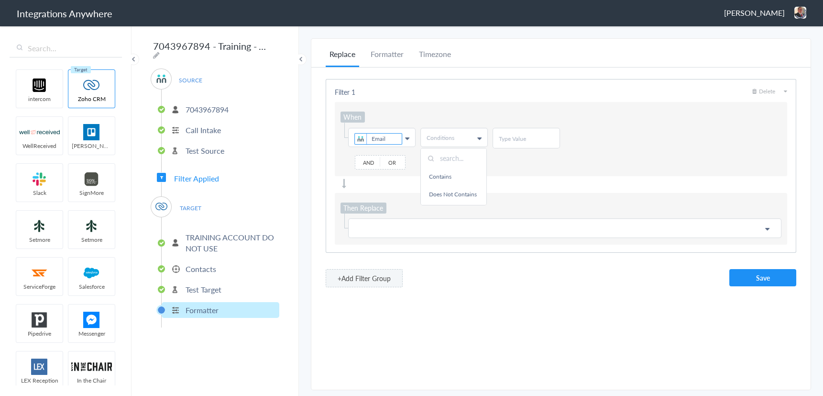
click at [438, 192] on link "Does Not Contains" at bounding box center [454, 194] width 66 height 18
click at [507, 134] on input "text" at bounding box center [526, 138] width 55 height 8
type input "@"
click at [625, 114] on div "When Choose Field Email First Name Last Name Email Phone Call Start Time Accoun…" at bounding box center [561, 139] width 453 height 74
click at [396, 223] on p at bounding box center [564, 228] width 421 height 12
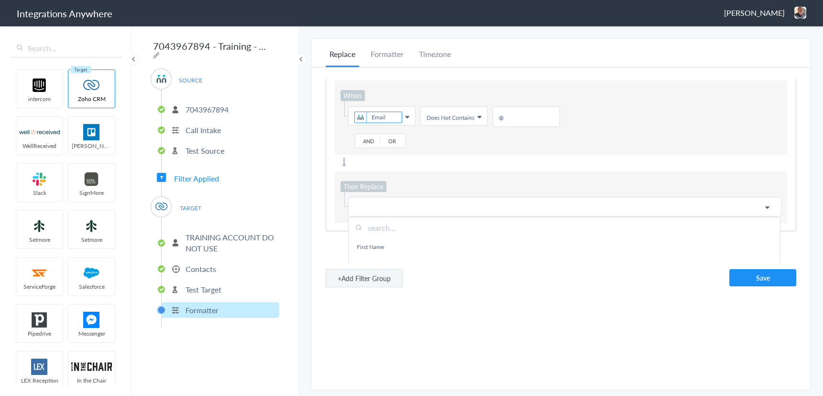
scroll to position [33, 0]
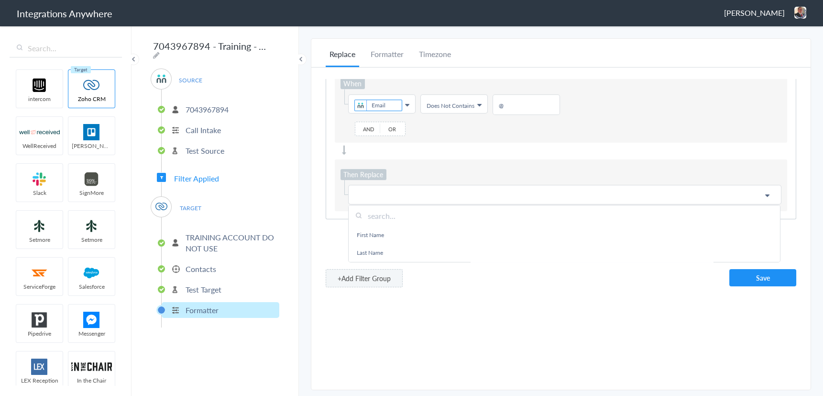
click at [386, 217] on input "text" at bounding box center [565, 215] width 432 height 21
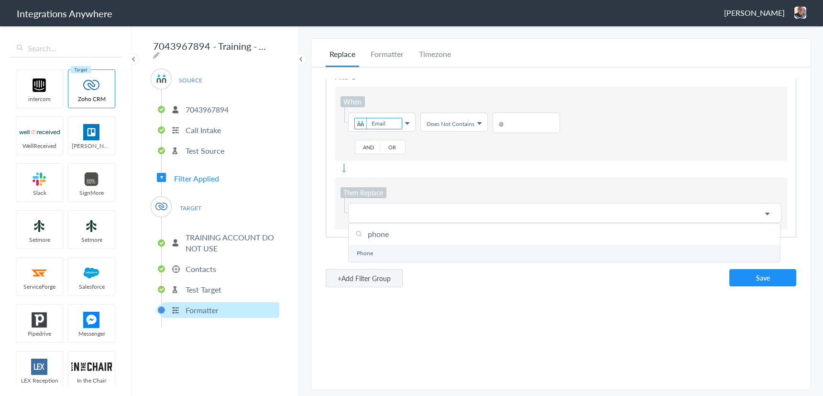
type input "phone"
click at [361, 250] on link "Phone" at bounding box center [565, 253] width 432 height 18
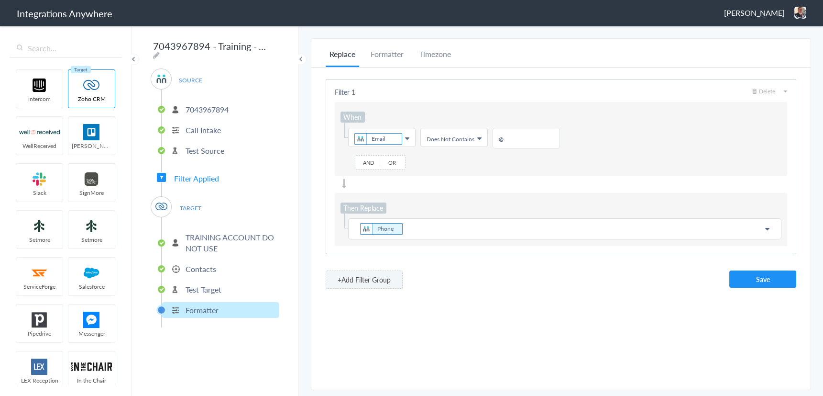
click at [417, 226] on p "Phone" at bounding box center [564, 228] width 421 height 13
click at [493, 210] on div "Then Replace Choose Field Phone @noemail.com First Name Last Name Email Phone C…" at bounding box center [561, 219] width 453 height 53
click at [736, 283] on button "Save" at bounding box center [763, 278] width 67 height 17
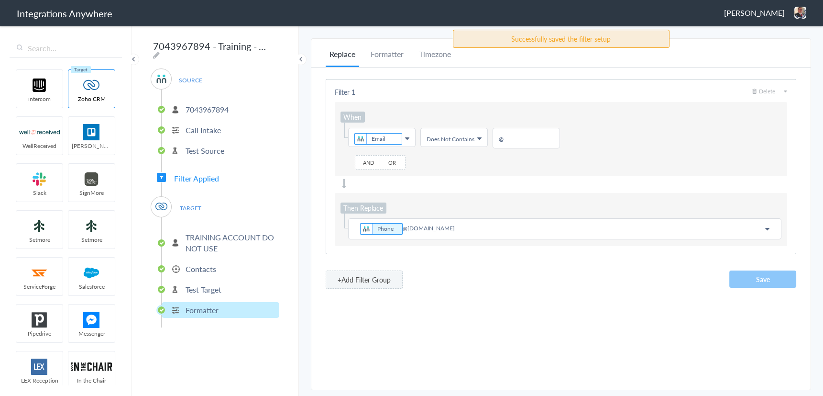
click at [198, 287] on p "Test Target" at bounding box center [204, 289] width 36 height 11
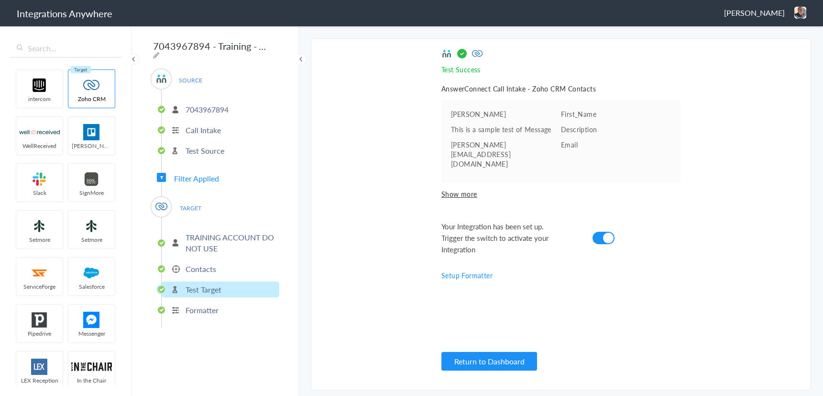
click at [797, 13] on img at bounding box center [801, 13] width 12 height 12
click at [761, 55] on li "Dashboard" at bounding box center [780, 49] width 66 height 14
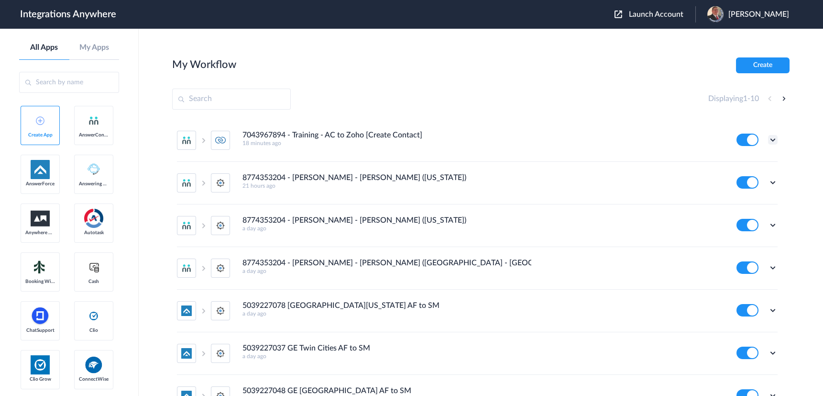
click at [768, 137] on icon at bounding box center [773, 140] width 10 height 10
click at [738, 184] on li "Task history" at bounding box center [747, 180] width 62 height 18
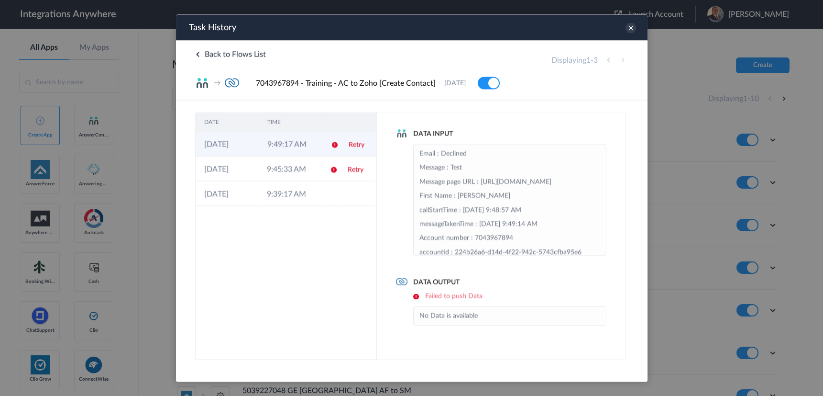
click at [285, 143] on td "9:49:17 AM" at bounding box center [289, 143] width 63 height 25
drag, startPoint x: 435, startPoint y: 295, endPoint x: 321, endPoint y: 278, distance: 116.0
click at [410, 297] on div "Data Output Failed to push Data No Data is available" at bounding box center [501, 301] width 210 height 48
click at [303, 266] on div "DATE TIME [DATE] 9:49:17 AM Retry [DATE] 9:45:33 AM Retry [DATE] 9:39:17 AM" at bounding box center [286, 235] width 182 height 247
drag, startPoint x: 480, startPoint y: 298, endPoint x: 407, endPoint y: 289, distance: 73.7
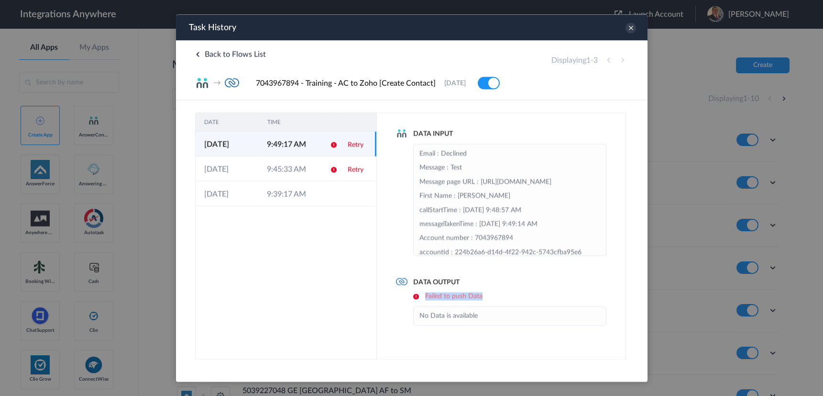
click at [407, 289] on div "Data Output Failed to push Data No Data is available" at bounding box center [501, 301] width 210 height 48
click at [633, 29] on icon at bounding box center [630, 27] width 11 height 11
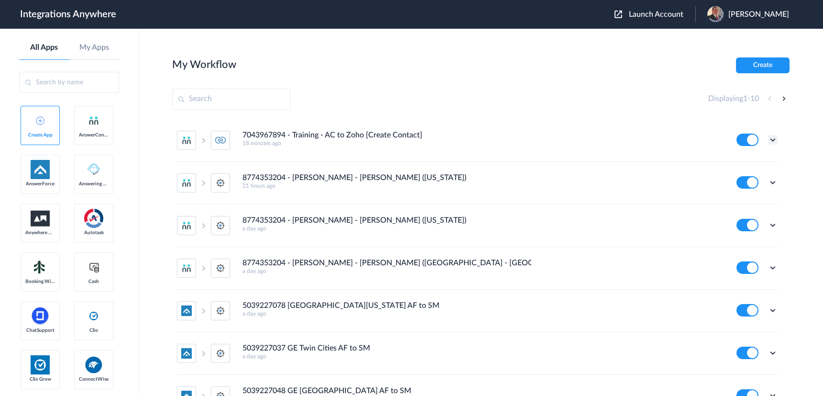
click at [768, 140] on icon at bounding box center [773, 140] width 10 height 10
click at [742, 174] on li "Task history" at bounding box center [747, 180] width 62 height 18
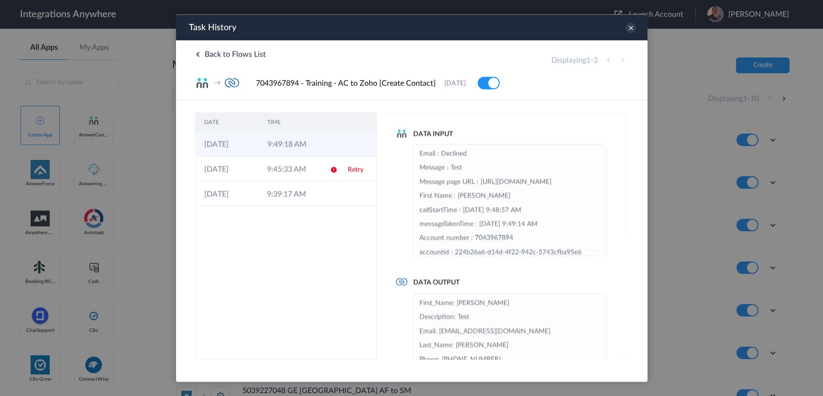
click at [291, 145] on td "9:49:18 AM" at bounding box center [289, 143] width 63 height 25
drag, startPoint x: 424, startPoint y: 282, endPoint x: 534, endPoint y: 288, distance: 110.2
click at [534, 288] on div "Data Output First_Name: Luke Description: Test Email: 5555555555@noemail.com La…" at bounding box center [501, 330] width 210 height 106
click at [486, 325] on li "First_Name: Luke Description: Test Email: 5555555555@noemail.com Last_Name: Sky…" at bounding box center [509, 338] width 181 height 84
drag, startPoint x: 446, startPoint y: 328, endPoint x: 552, endPoint y: 334, distance: 105.4
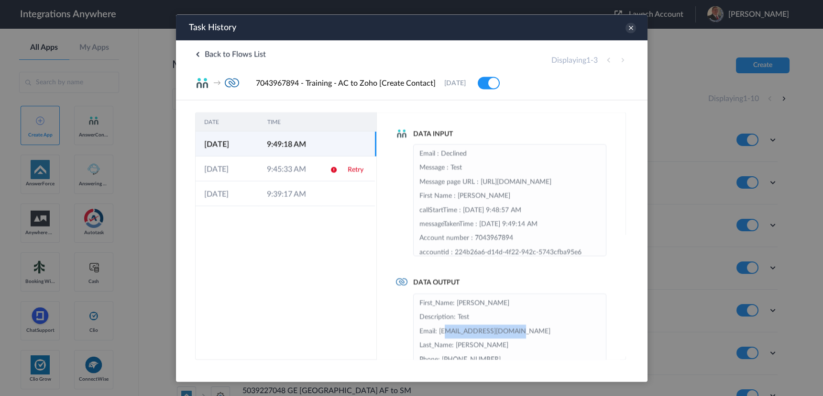
click at [552, 334] on li "First_Name: Luke Description: Test Email: 5555555555@noemail.com Last_Name: Sky…" at bounding box center [509, 338] width 181 height 84
click at [633, 26] on icon at bounding box center [630, 27] width 11 height 11
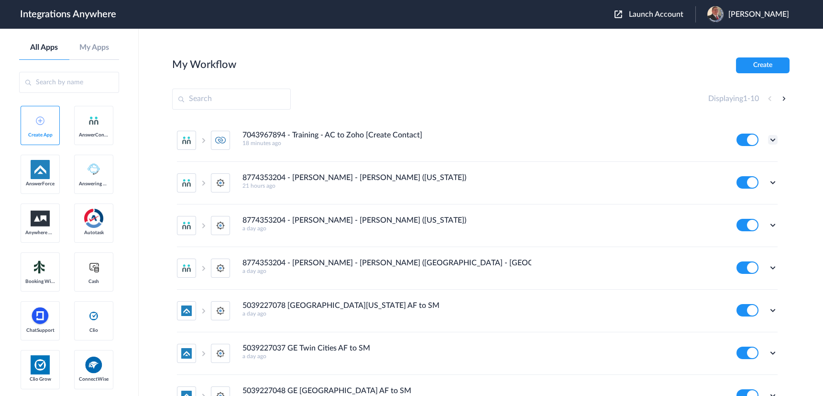
click at [768, 138] on icon at bounding box center [773, 140] width 10 height 10
click at [738, 182] on li "Task history" at bounding box center [747, 180] width 62 height 18
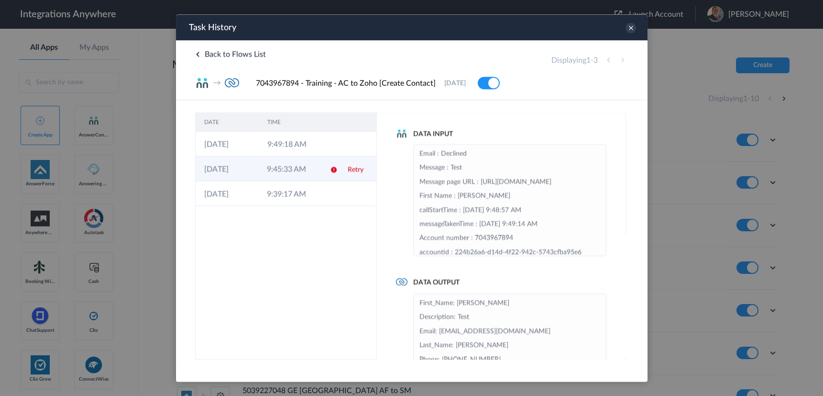
click at [280, 169] on td "9:45:33 AM" at bounding box center [289, 168] width 63 height 25
drag, startPoint x: 492, startPoint y: 297, endPoint x: 420, endPoint y: 292, distance: 71.9
click at [420, 292] on h6 "invalid data for Email" at bounding box center [509, 296] width 193 height 8
click at [633, 22] on div "Task History" at bounding box center [412, 27] width 472 height 26
click at [630, 29] on icon at bounding box center [630, 27] width 11 height 11
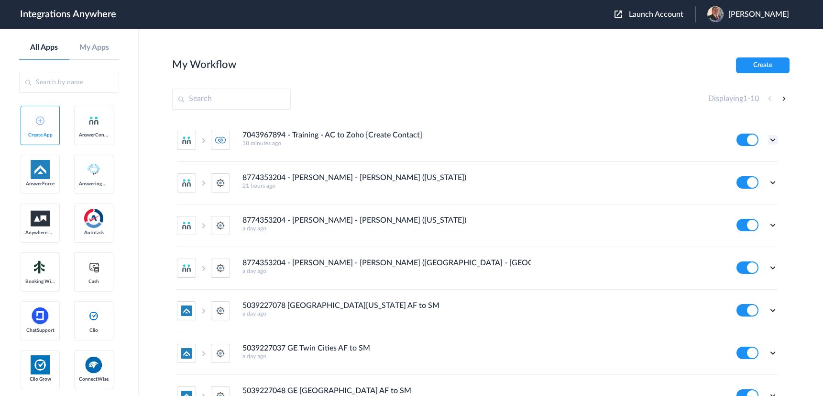
click at [768, 137] on icon at bounding box center [773, 140] width 10 height 10
click at [735, 167] on li "Edit" at bounding box center [747, 162] width 62 height 18
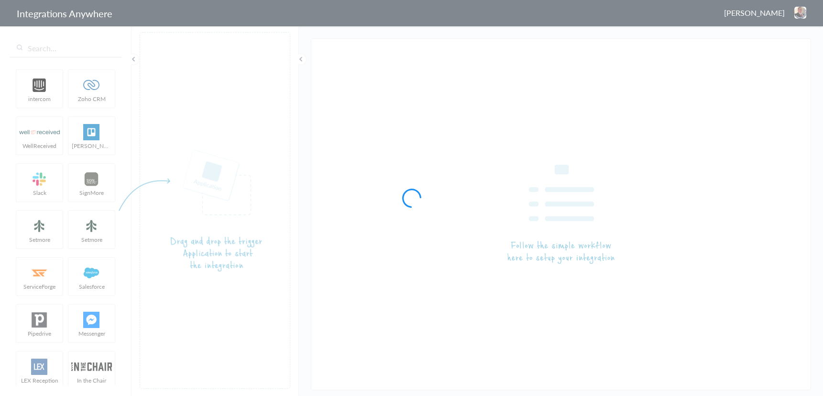
type input "7043967894 - Training - AC to Zoho [Create Contact]"
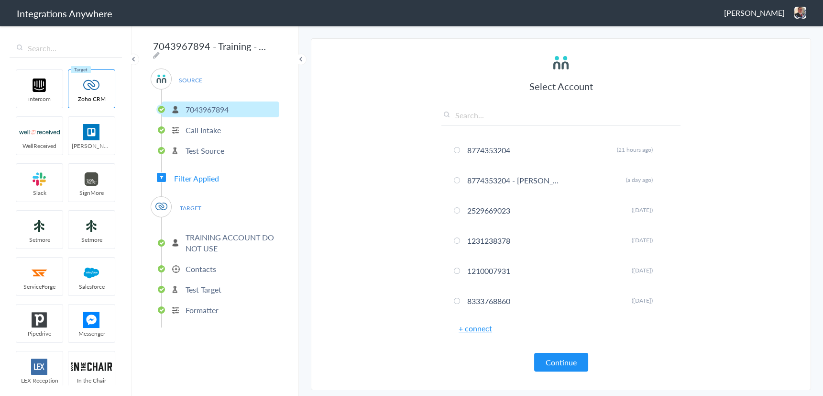
type input "@"
click at [195, 304] on p "Formatter" at bounding box center [202, 309] width 33 height 11
